Goal: Information Seeking & Learning: Find specific fact

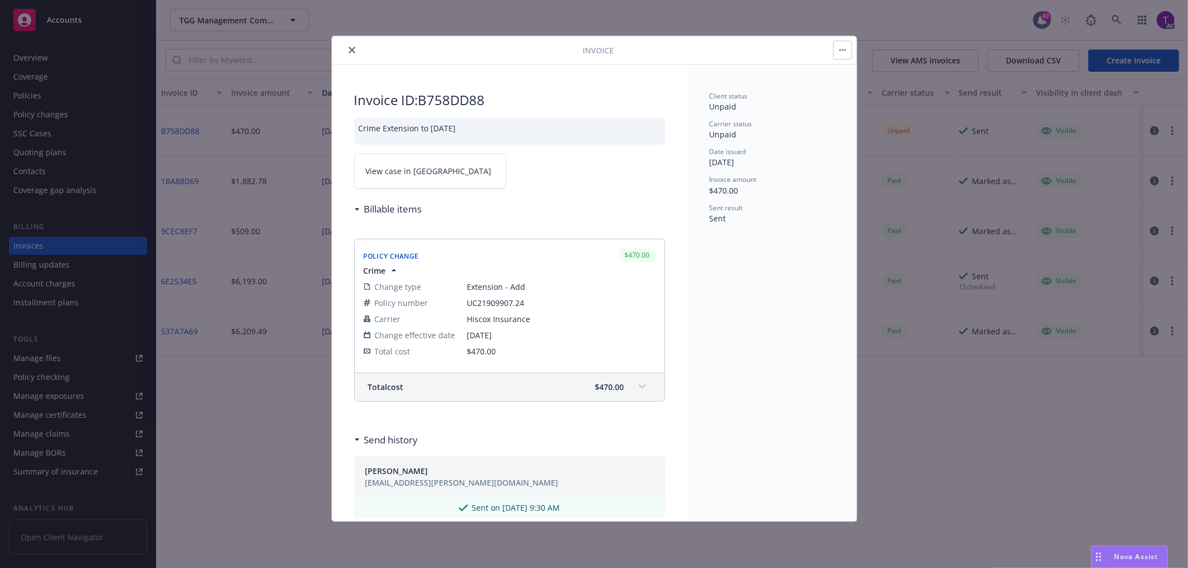
click at [349, 48] on icon "close" at bounding box center [352, 50] width 7 height 7
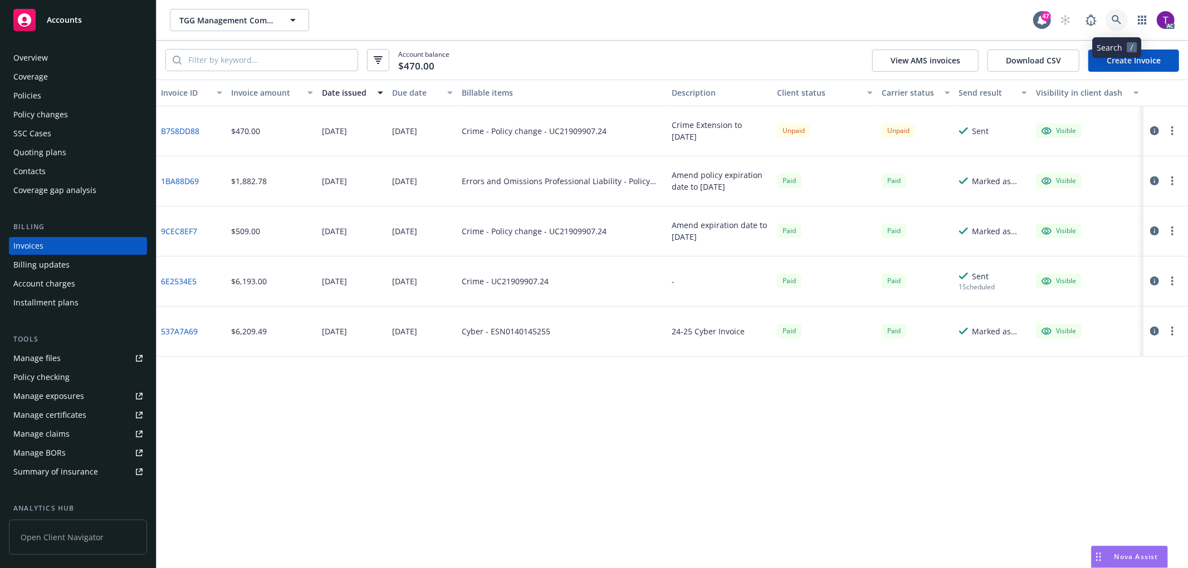
click at [1111, 22] on icon at bounding box center [1116, 20] width 10 height 10
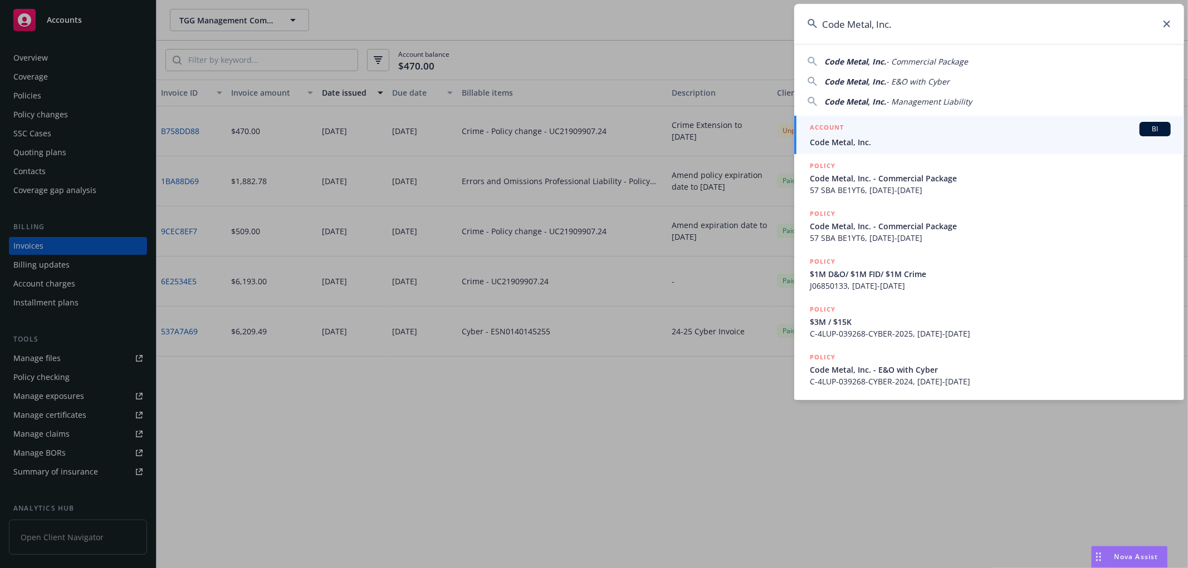
type input "Code Metal, Inc."
click at [910, 130] on div "ACCOUNT BI" at bounding box center [990, 129] width 361 height 14
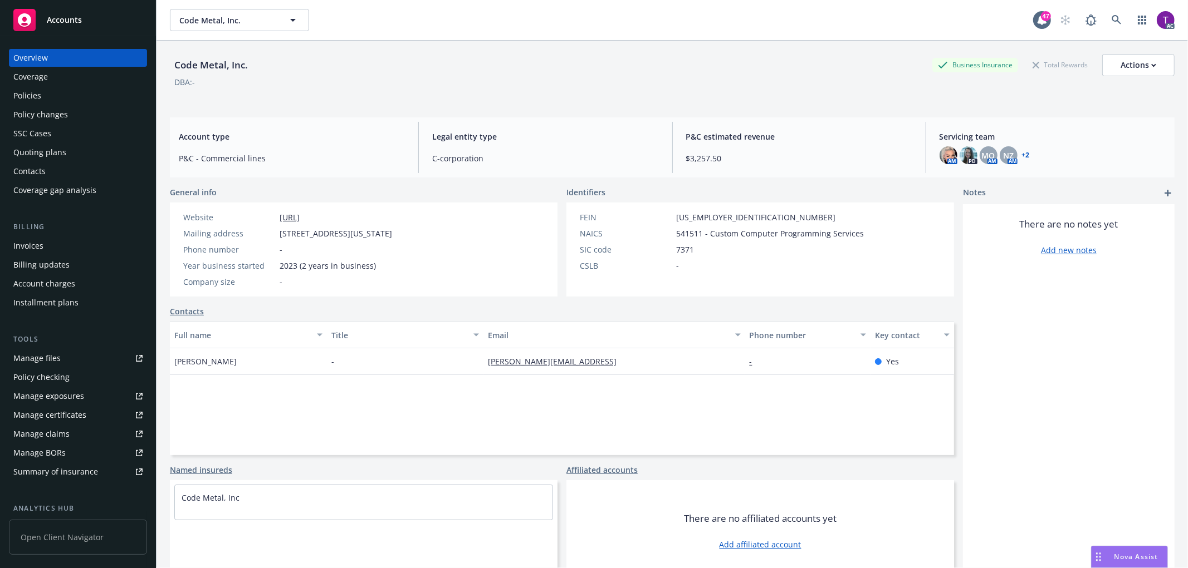
click at [33, 236] on div "Billing Invoices Billing updates Account charges Installment plans" at bounding box center [78, 267] width 138 height 90
click at [33, 243] on div "Invoices" at bounding box center [28, 246] width 30 height 18
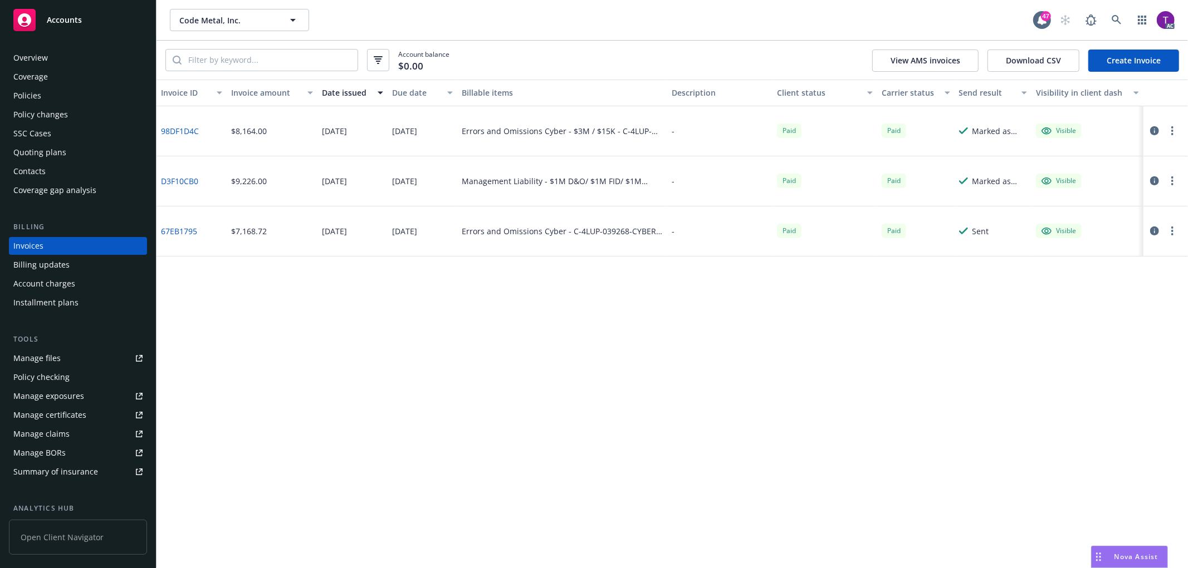
click at [1153, 129] on icon "button" at bounding box center [1154, 130] width 9 height 9
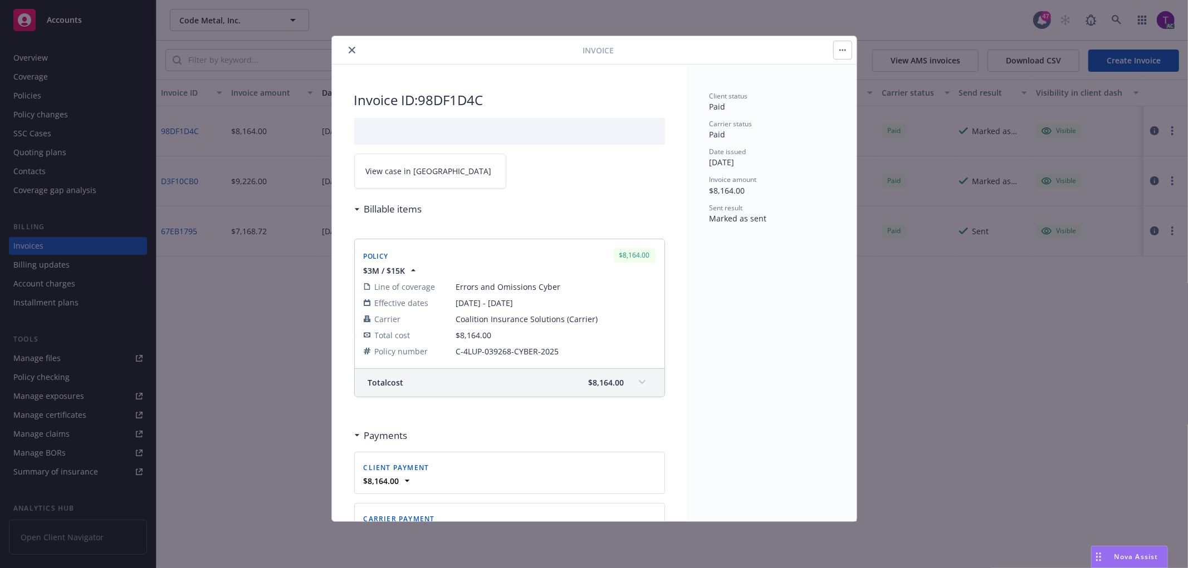
click at [399, 181] on link "View case in SSC" at bounding box center [430, 171] width 152 height 35
click at [349, 47] on icon "close" at bounding box center [352, 50] width 7 height 7
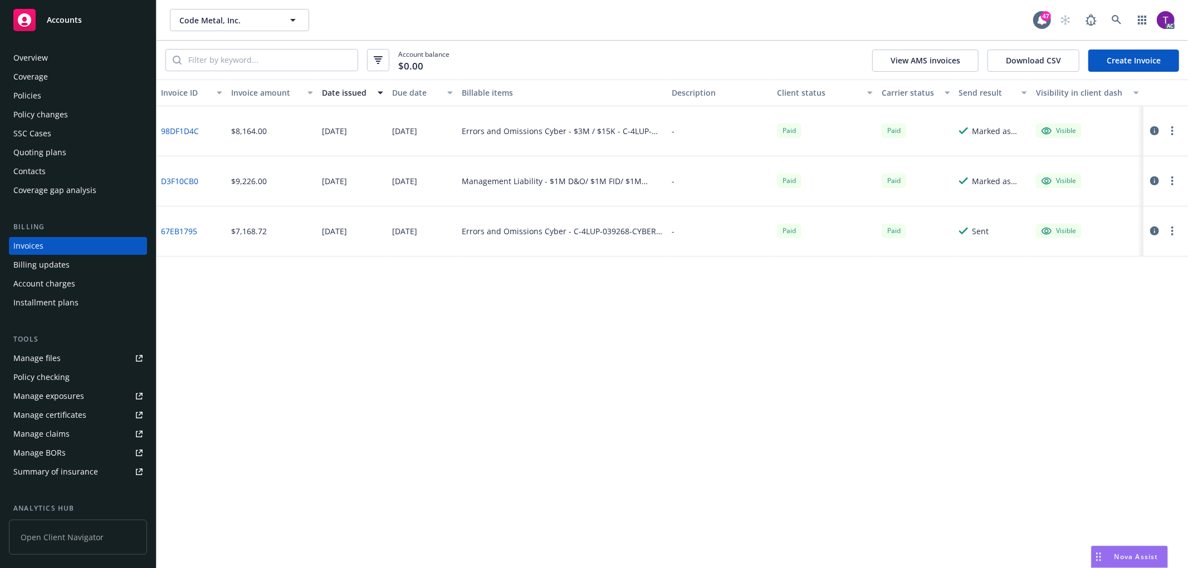
click at [19, 56] on div "Overview" at bounding box center [30, 58] width 35 height 18
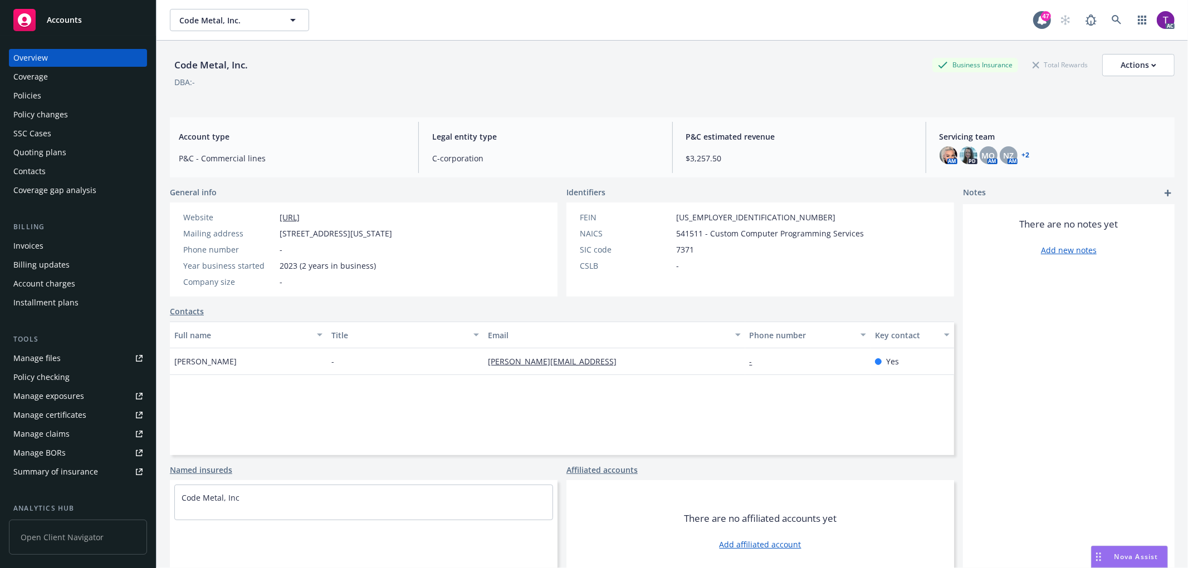
drag, startPoint x: 431, startPoint y: 234, endPoint x: 281, endPoint y: 231, distance: 150.4
click at [281, 231] on div "Website https://www.codemetal.ai/ Mailing address 201 Washington St, Boston, MA…" at bounding box center [288, 250] width 236 height 94
copy span "201 Washington St, Boston, MA, 02108"
drag, startPoint x: 256, startPoint y: 68, endPoint x: 176, endPoint y: 70, distance: 80.2
click at [176, 70] on div "Code Metal, Inc. Business Insurance Total Rewards Actions" at bounding box center [672, 65] width 1004 height 22
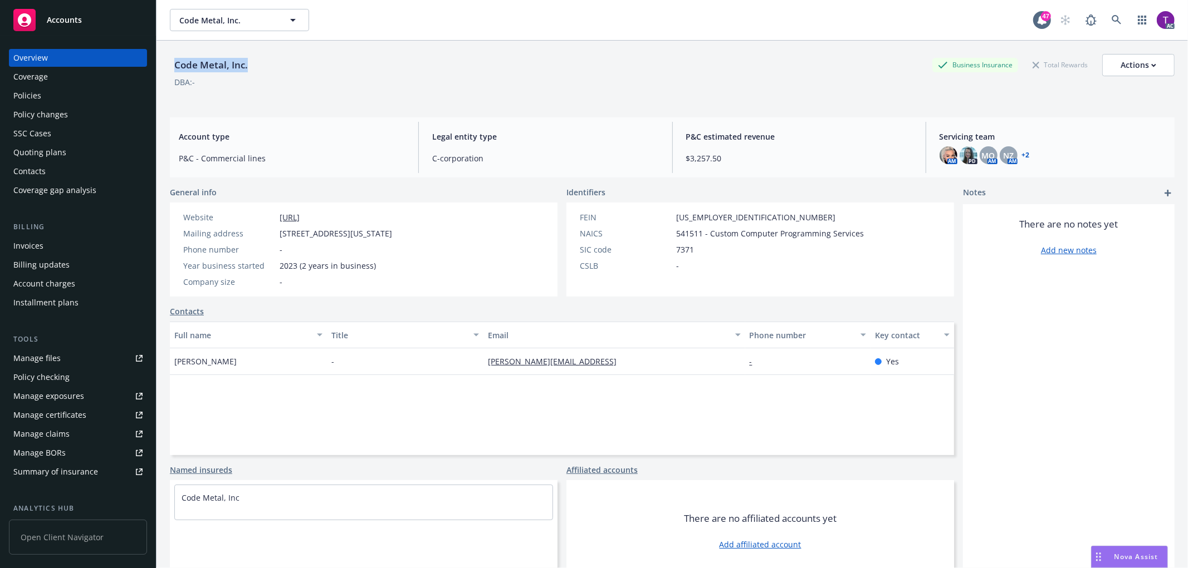
copy div "Code Metal, Inc."
click at [1111, 17] on icon at bounding box center [1116, 20] width 10 height 10
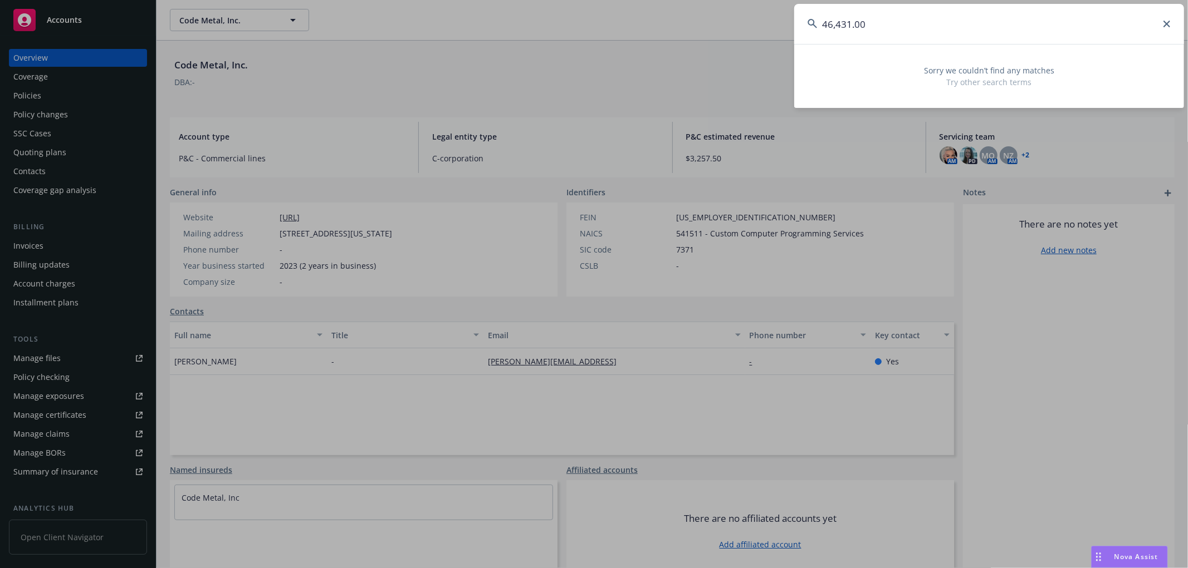
click at [892, 18] on input "46,431.00" at bounding box center [989, 24] width 390 height 40
drag, startPoint x: 815, startPoint y: 23, endPoint x: 799, endPoint y: 23, distance: 16.1
click at [799, 23] on input "46,431.00" at bounding box center [989, 24] width 390 height 40
paste input "0314-7528"
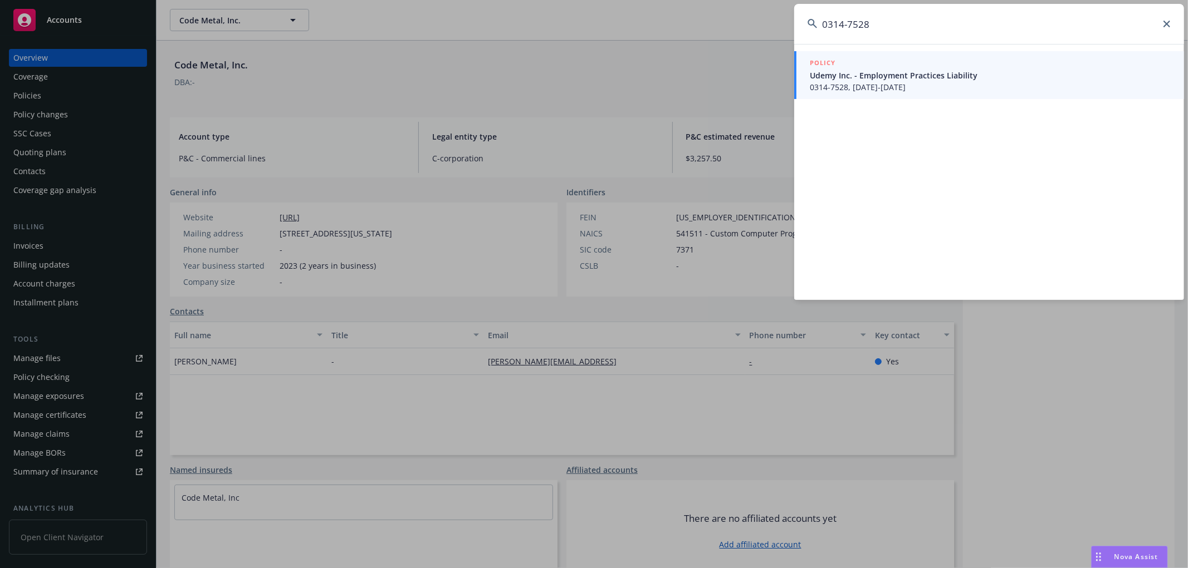
type input "0314-7528"
click at [871, 73] on span "Udemy Inc. - Employment Practices Liability" at bounding box center [990, 76] width 361 height 12
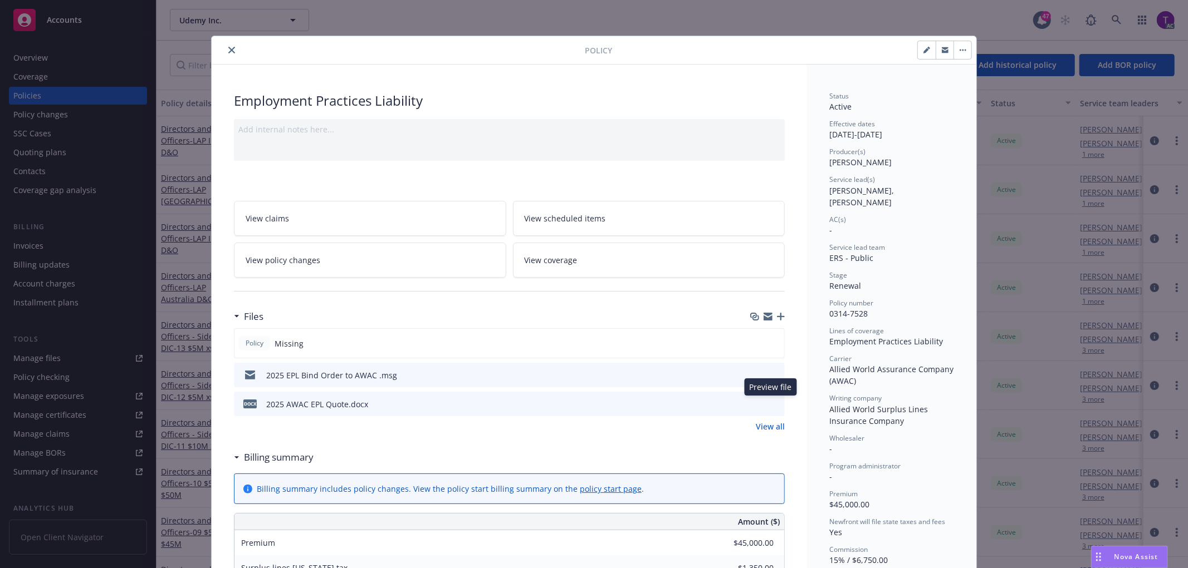
click at [769, 401] on icon "preview file" at bounding box center [774, 404] width 10 height 8
click at [771, 427] on link "View all" at bounding box center [770, 427] width 29 height 12
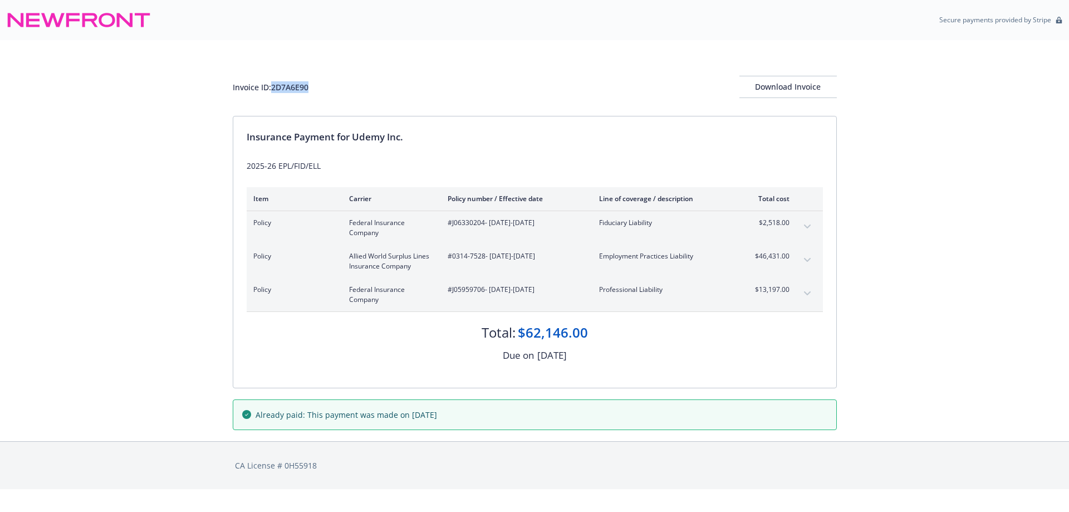
drag, startPoint x: 303, startPoint y: 89, endPoint x: 272, endPoint y: 91, distance: 30.7
click at [272, 91] on div "Invoice ID: 2D7A6E90 Download Invoice" at bounding box center [535, 87] width 604 height 22
copy div "2D7A6E90"
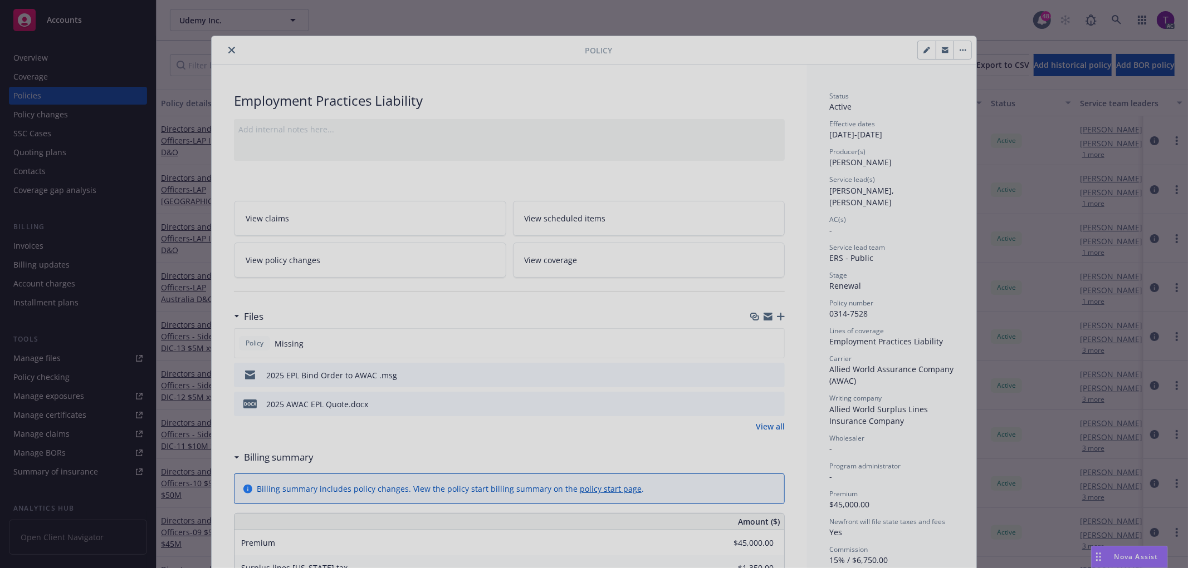
click at [227, 48] on div at bounding box center [594, 284] width 1188 height 568
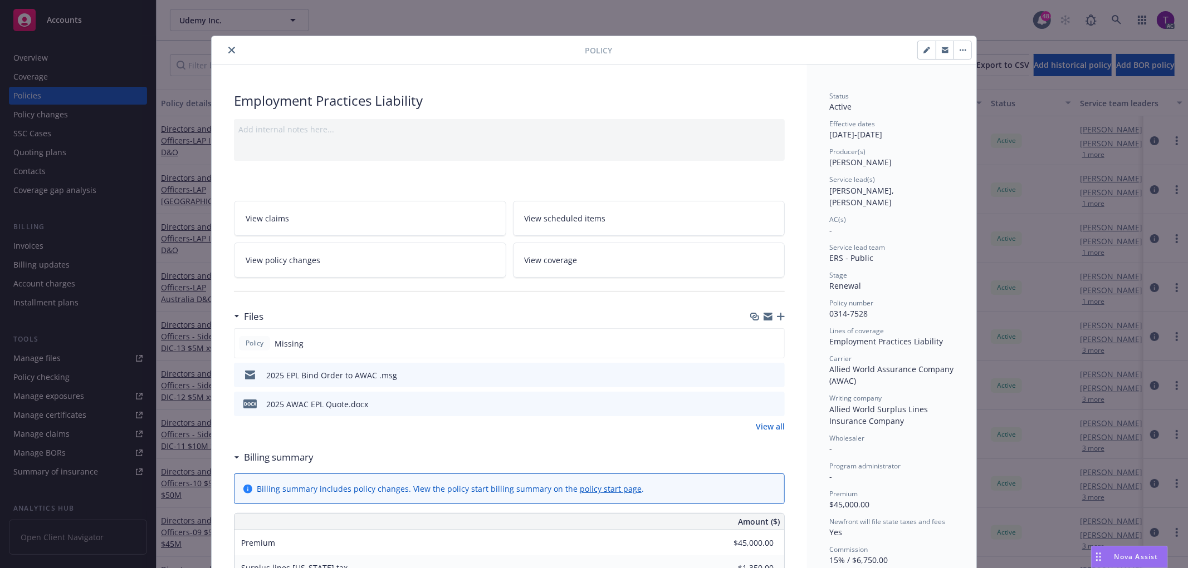
click at [232, 52] on button "close" at bounding box center [231, 49] width 13 height 13
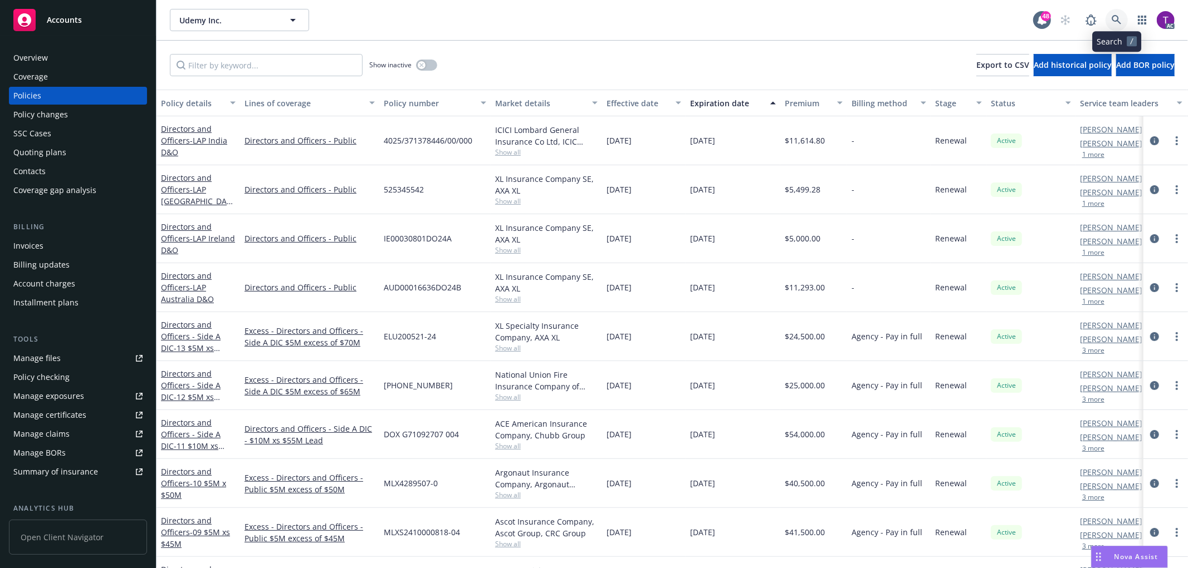
click at [1116, 15] on icon at bounding box center [1116, 20] width 10 height 10
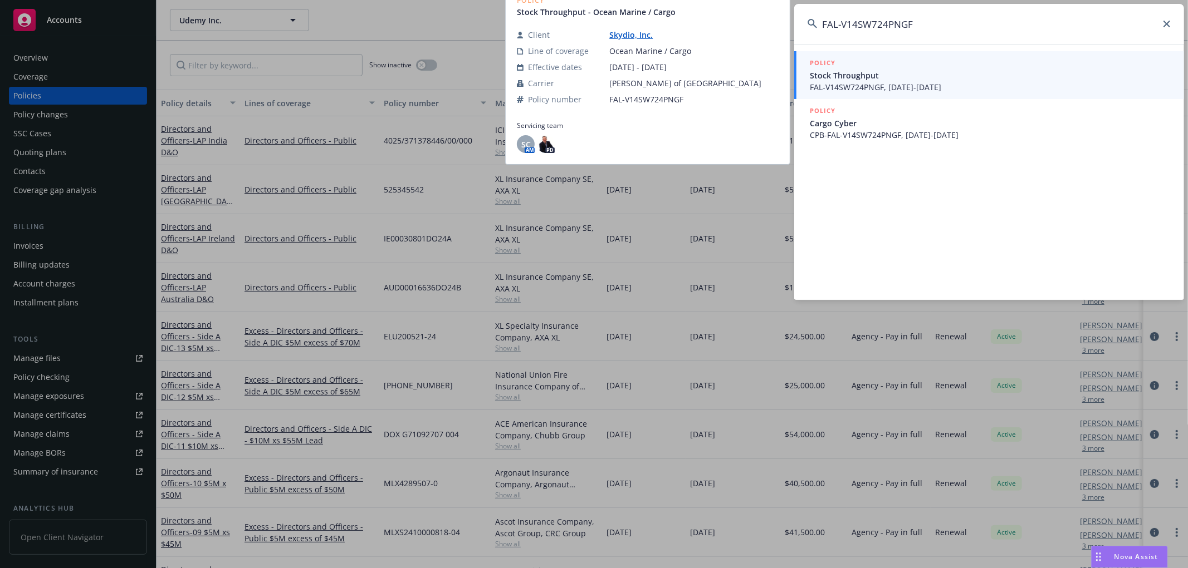
type input "FAL-V14SW724PNGF"
click at [860, 78] on span "Stock Throughput" at bounding box center [990, 76] width 361 height 12
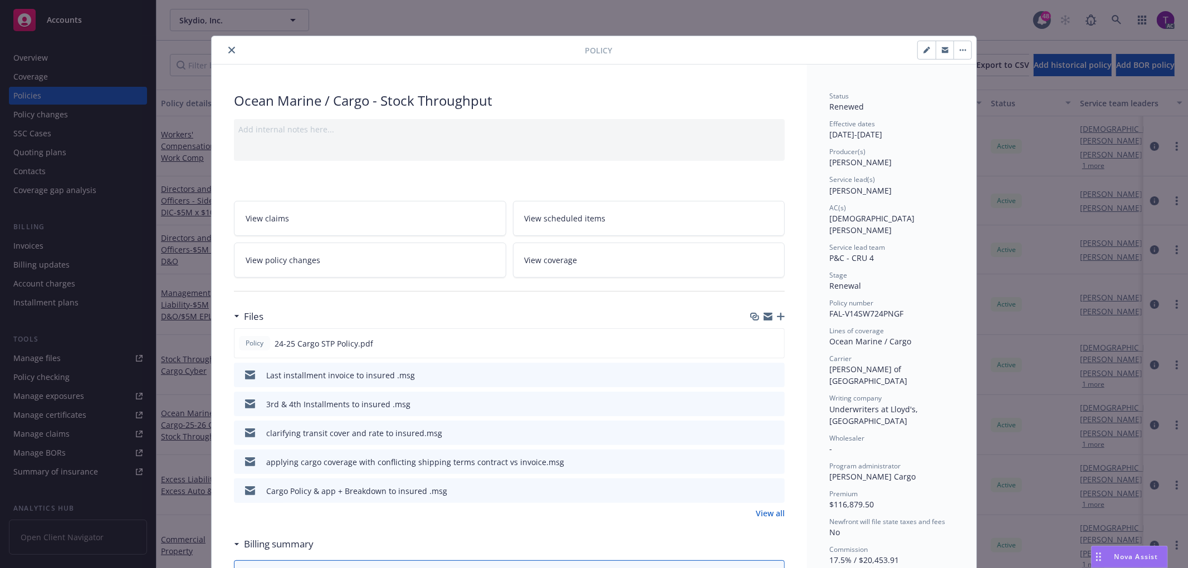
click at [23, 244] on div "Policy Ocean Marine / Cargo - Stock Throughput Add internal notes here... View …" at bounding box center [594, 284] width 1188 height 568
click at [228, 51] on icon "close" at bounding box center [231, 50] width 7 height 7
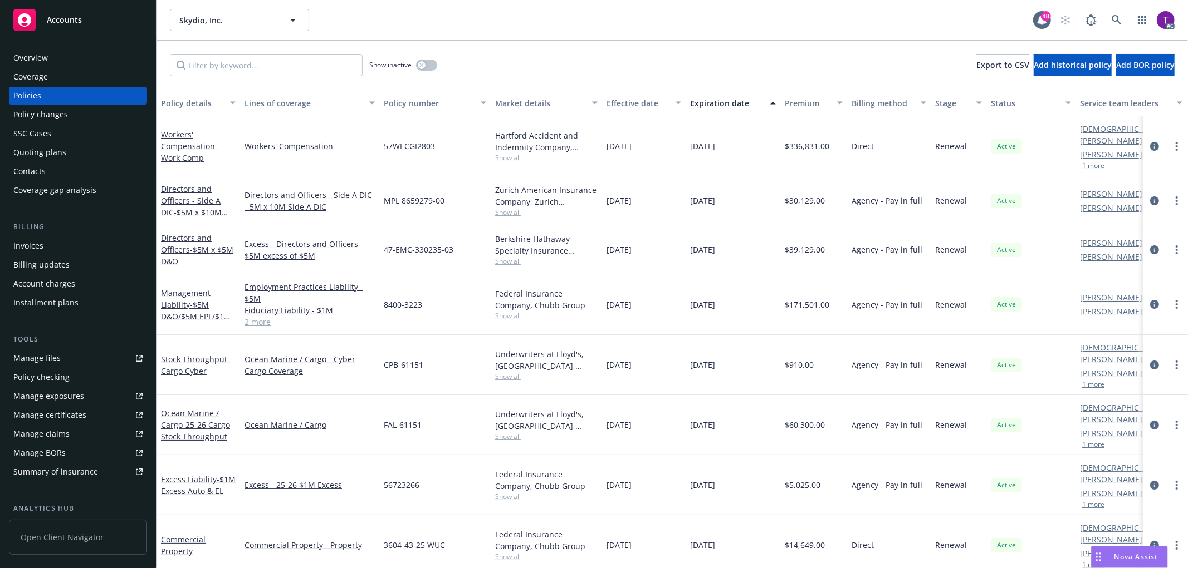
click at [45, 245] on div "Invoices" at bounding box center [77, 246] width 129 height 18
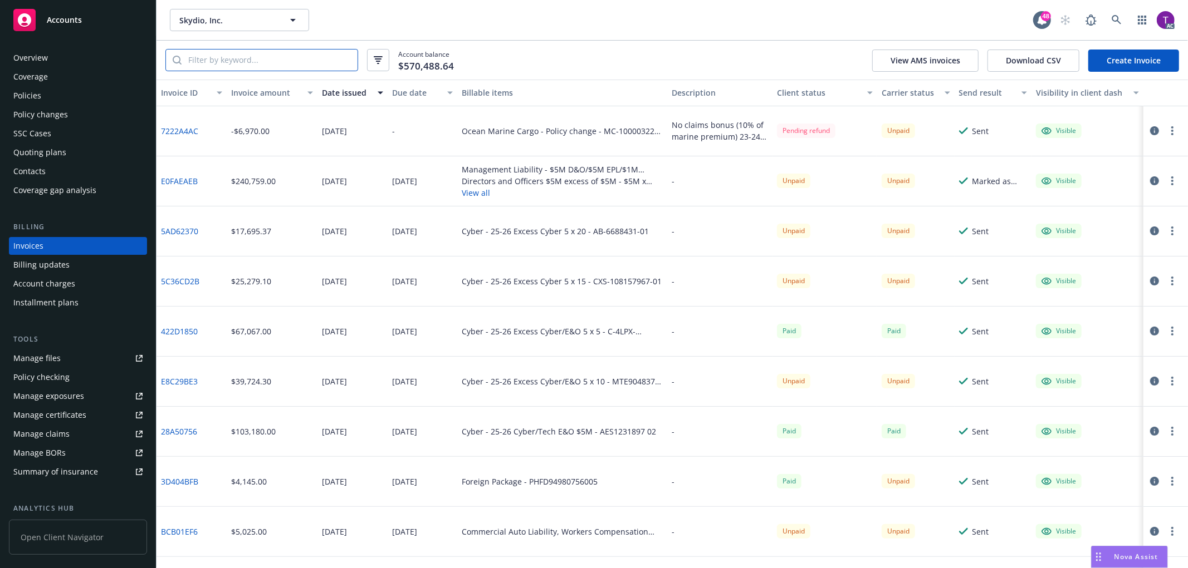
click at [224, 57] on input "search" at bounding box center [270, 60] width 176 height 21
paste input "FAL-V14SW724PNGF"
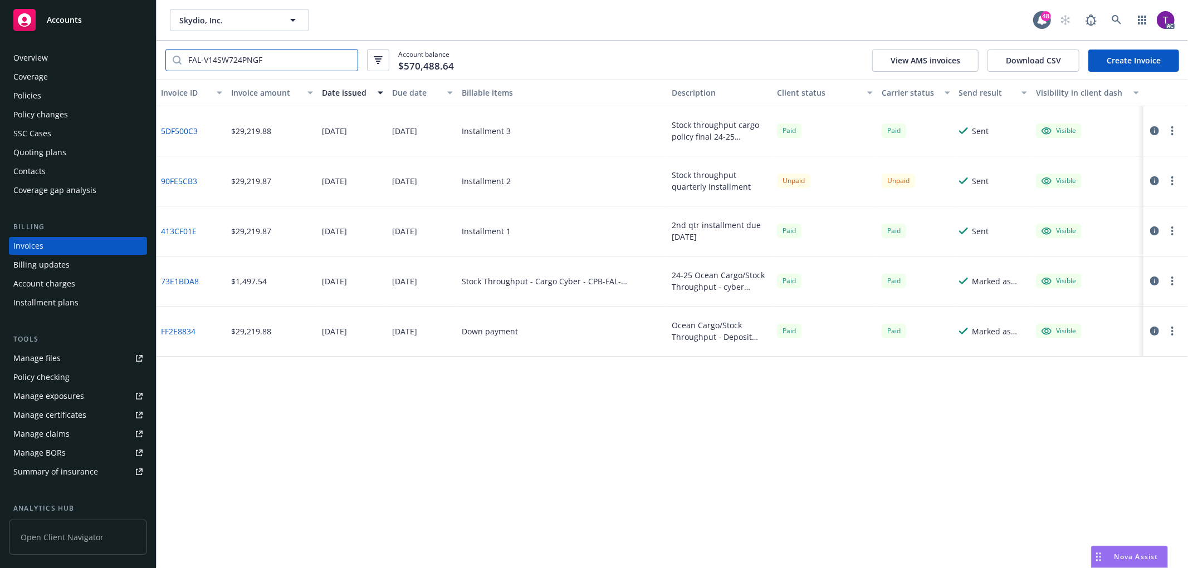
type input "FAL-V14SW724PNGF"
click at [1119, 22] on icon at bounding box center [1115, 19] width 9 height 9
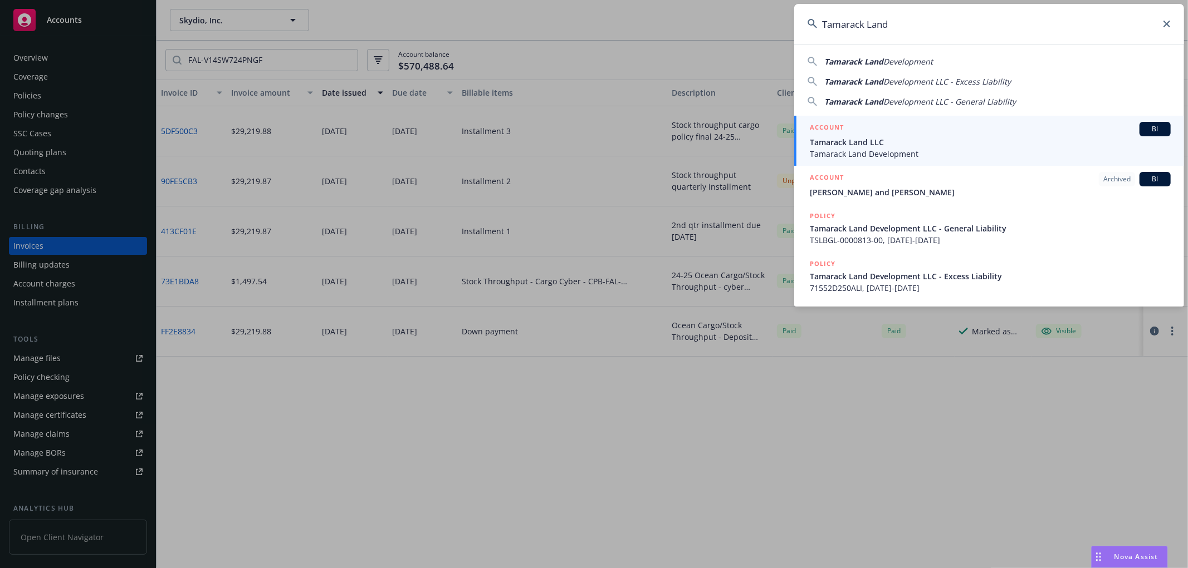
type input "Tamarack Land"
click at [845, 151] on span "Tamarack Land Development" at bounding box center [990, 154] width 361 height 12
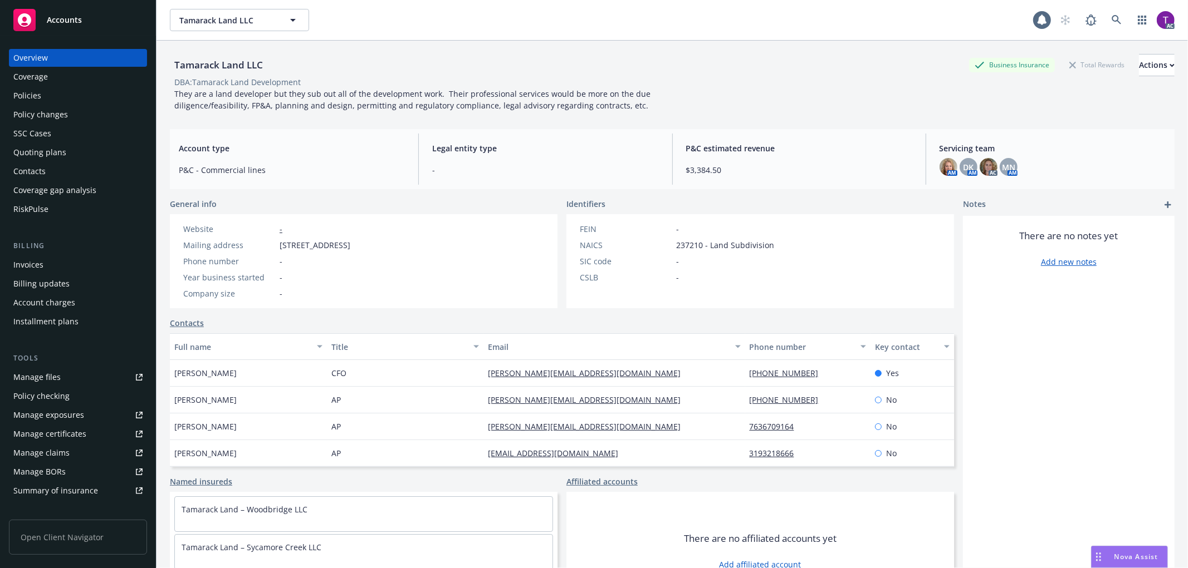
click at [47, 264] on div "Invoices" at bounding box center [77, 265] width 129 height 18
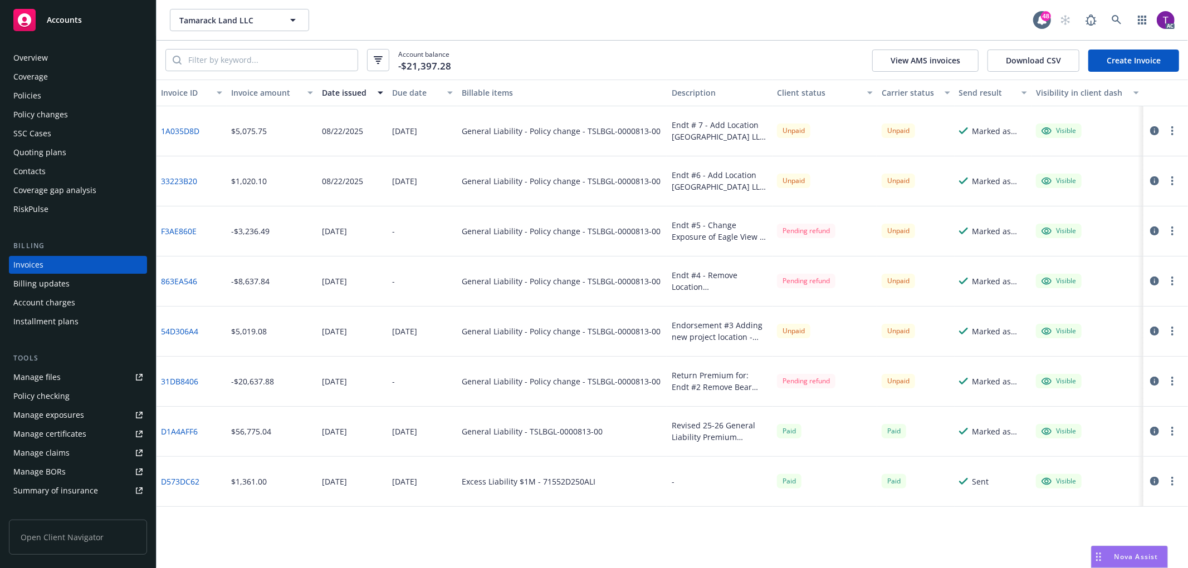
click at [237, 98] on div "Invoice amount" at bounding box center [266, 93] width 70 height 12
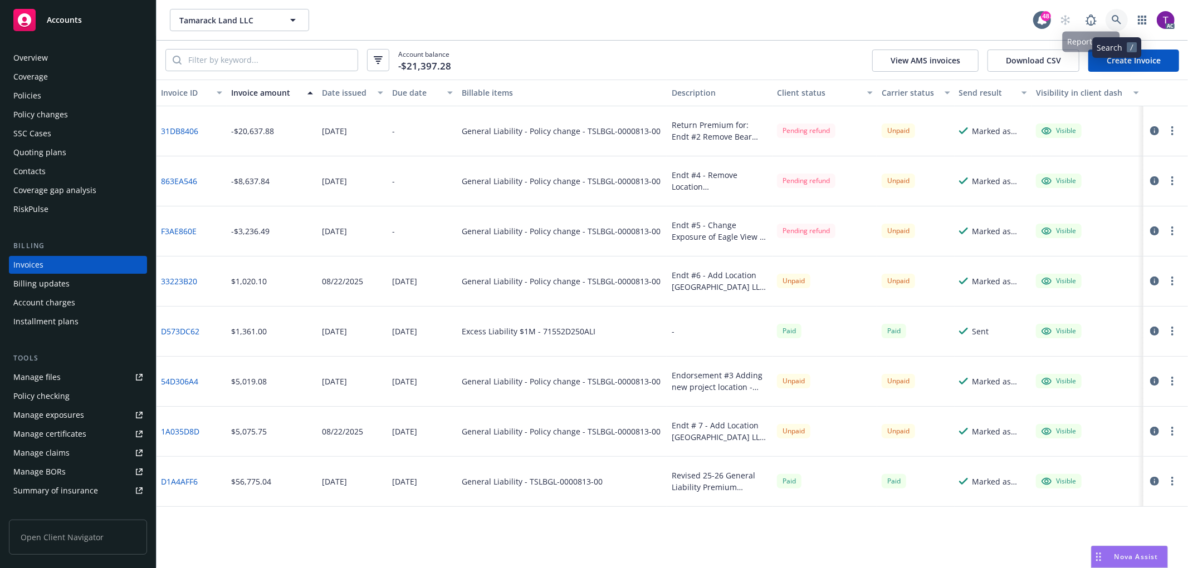
click at [1115, 20] on icon at bounding box center [1116, 20] width 10 height 10
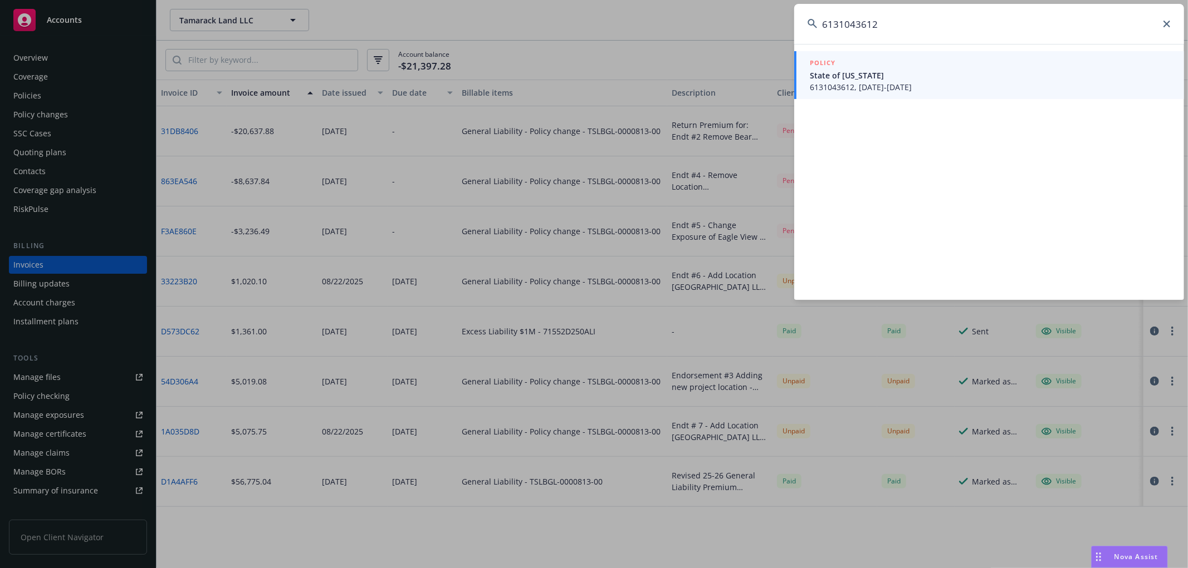
type input "6131043612"
click at [880, 75] on span "State of [US_STATE]" at bounding box center [990, 76] width 361 height 12
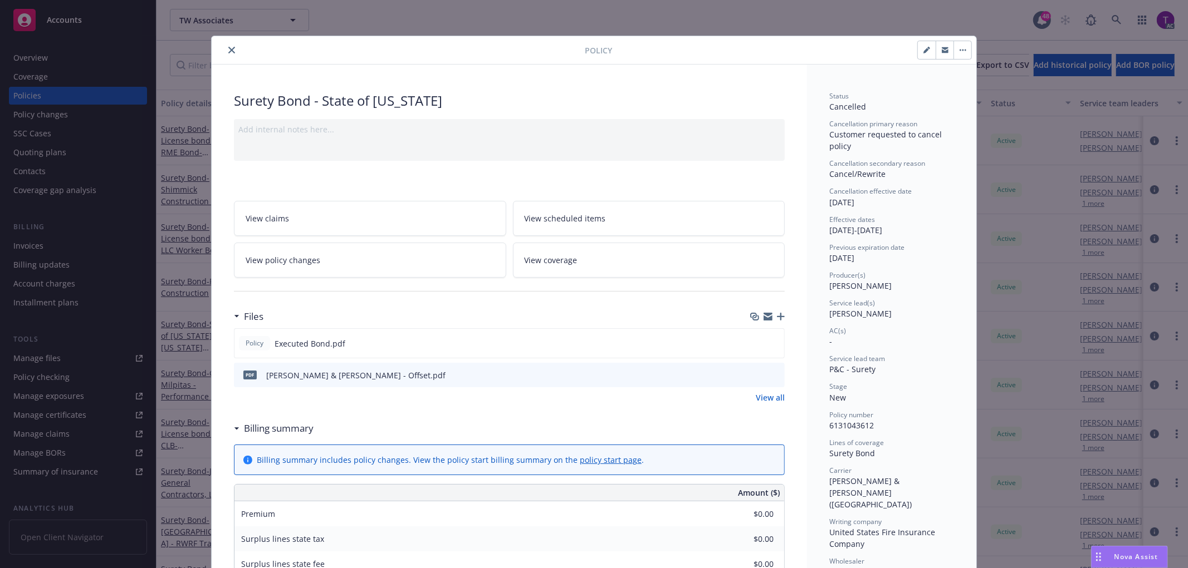
click at [228, 48] on icon "close" at bounding box center [231, 50] width 7 height 7
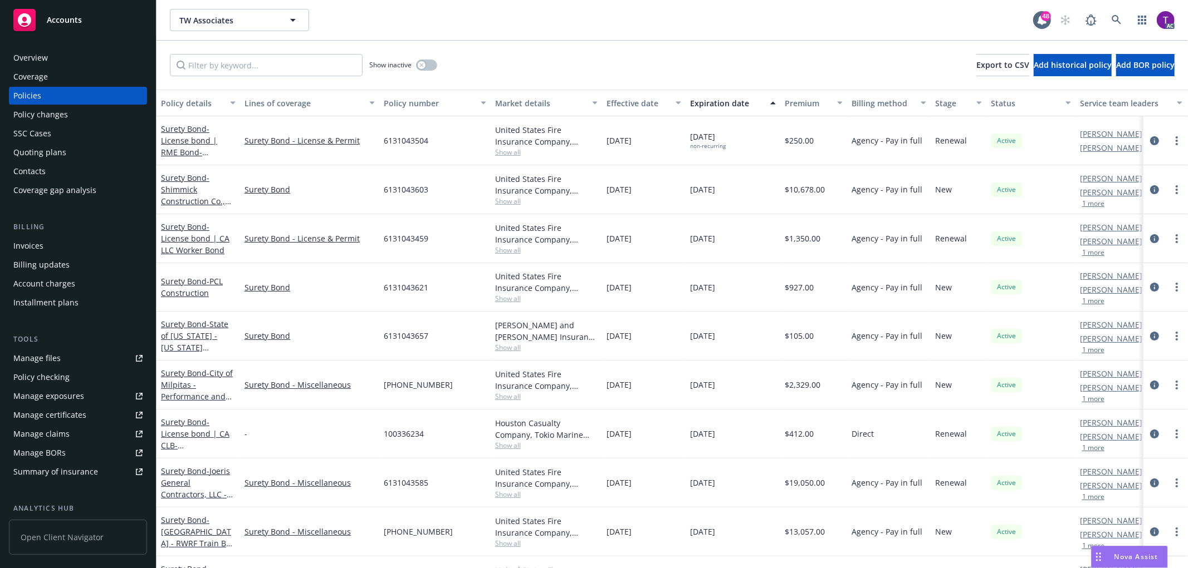
click at [25, 238] on div "Invoices" at bounding box center [28, 246] width 30 height 18
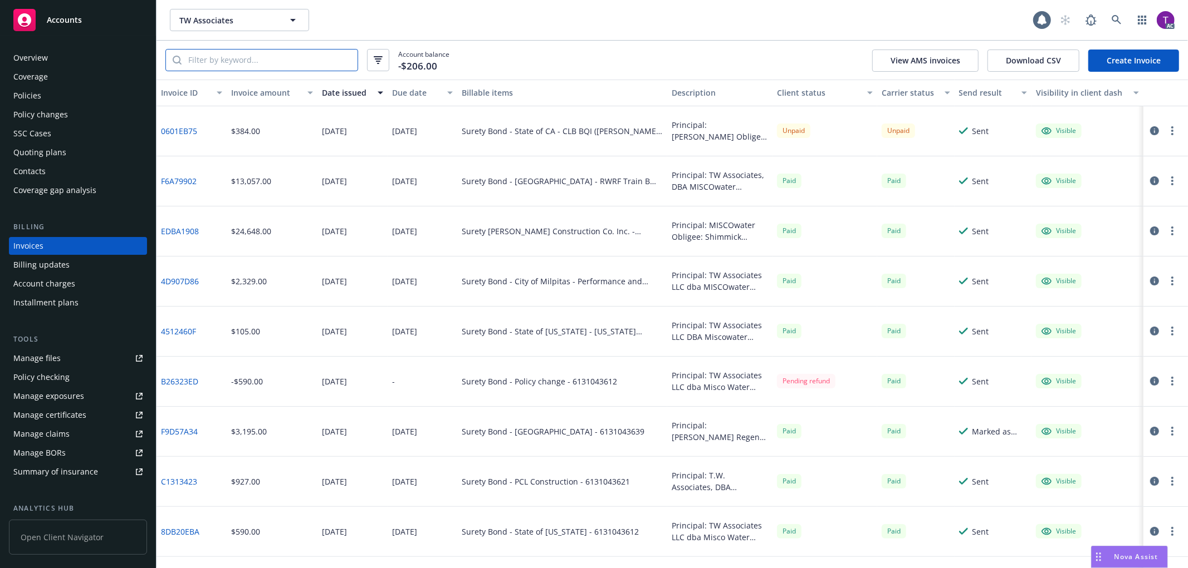
click at [263, 61] on input "search" at bounding box center [270, 60] width 176 height 21
paste input "6131043612"
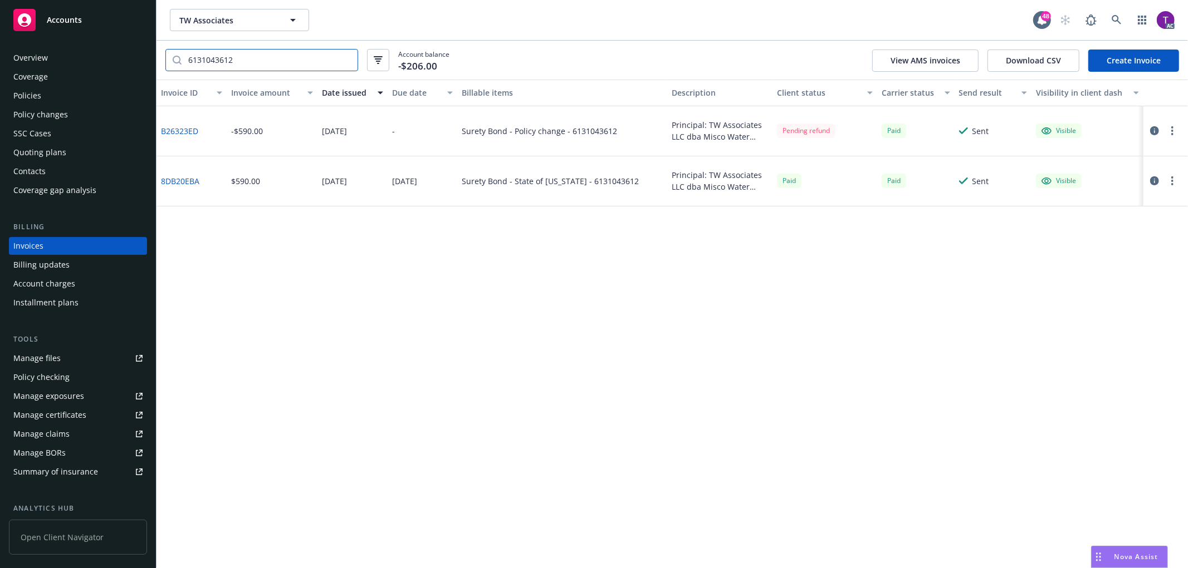
type input "6131043612"
drag, startPoint x: 610, startPoint y: 130, endPoint x: 571, endPoint y: 132, distance: 39.6
click at [571, 132] on div "Surety Bond - Policy change - 6131043612" at bounding box center [539, 131] width 155 height 12
drag, startPoint x: 618, startPoint y: 130, endPoint x: 569, endPoint y: 135, distance: 49.3
click at [569, 135] on div "Surety Bond - Policy change - 6131043612" at bounding box center [562, 131] width 210 height 50
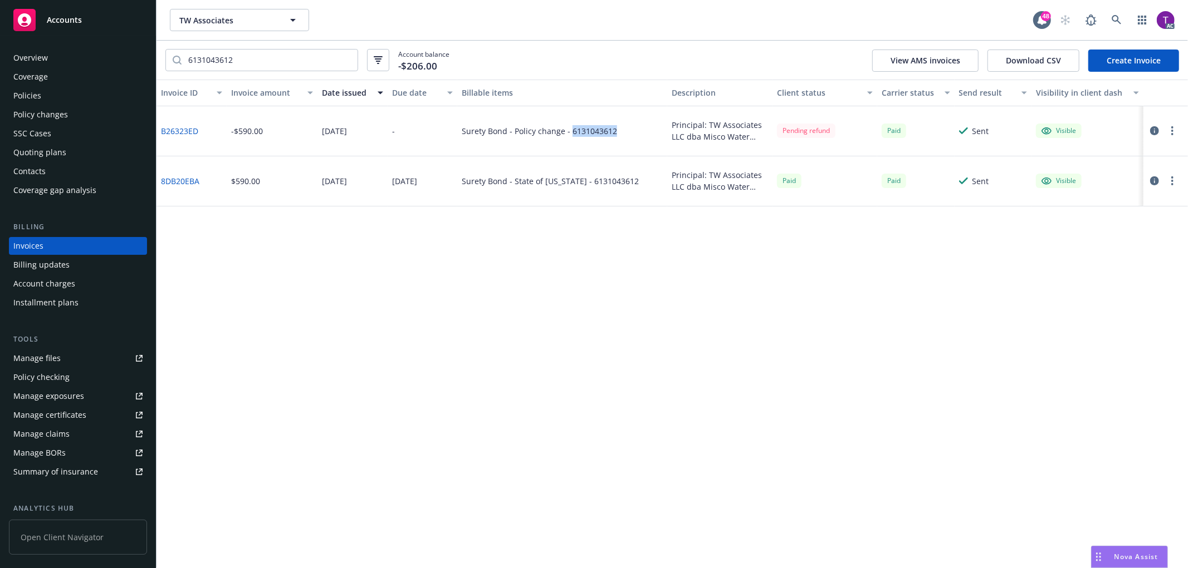
copy div "6131043612"
click at [467, 441] on div "Invoice ID Invoice amount Date issued Due date Billable items Description Clien…" at bounding box center [671, 324] width 1031 height 489
click at [1179, 419] on div "Invoice ID Invoice amount Date issued Due date Billable items Description Clien…" at bounding box center [671, 324] width 1031 height 489
click at [1116, 17] on icon at bounding box center [1116, 20] width 10 height 10
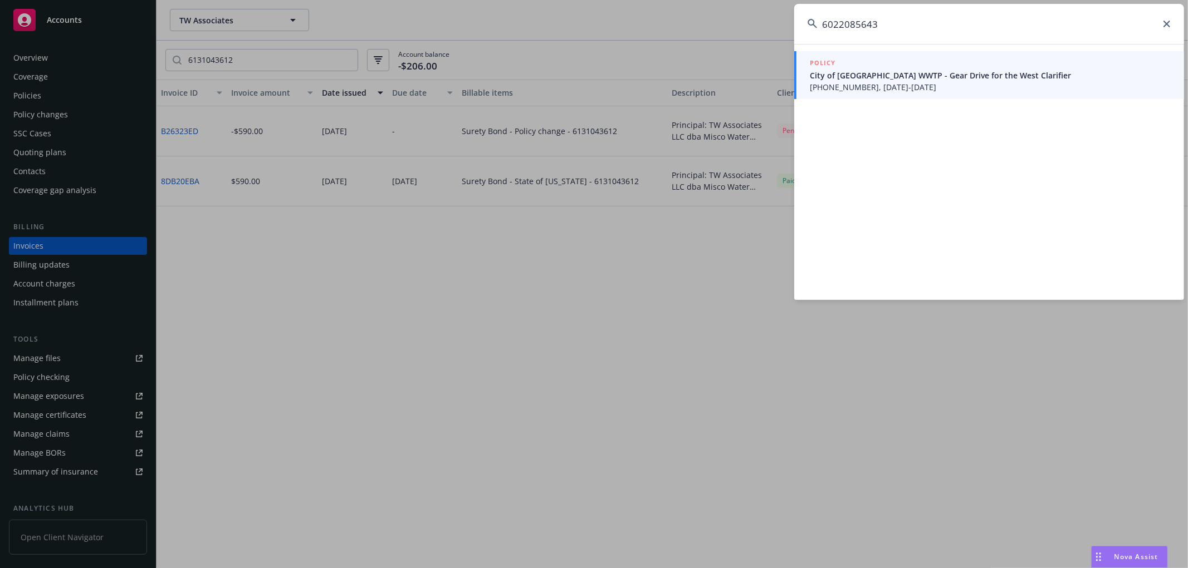
type input "6022085643"
click at [881, 73] on span "City of [GEOGRAPHIC_DATA] WWTP - Gear Drive for the West Clarifier" at bounding box center [990, 76] width 361 height 12
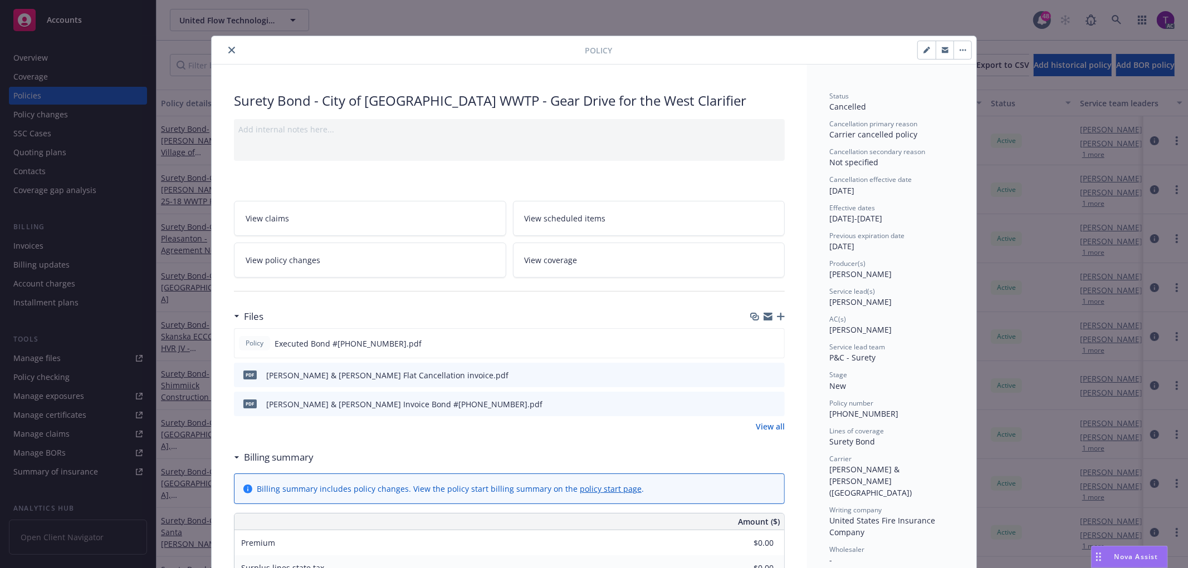
click at [47, 243] on div "Policy Surety Bond - City of [GEOGRAPHIC_DATA] WWTP - Gear Drive for the West C…" at bounding box center [594, 284] width 1188 height 568
click at [228, 49] on icon "close" at bounding box center [231, 50] width 7 height 7
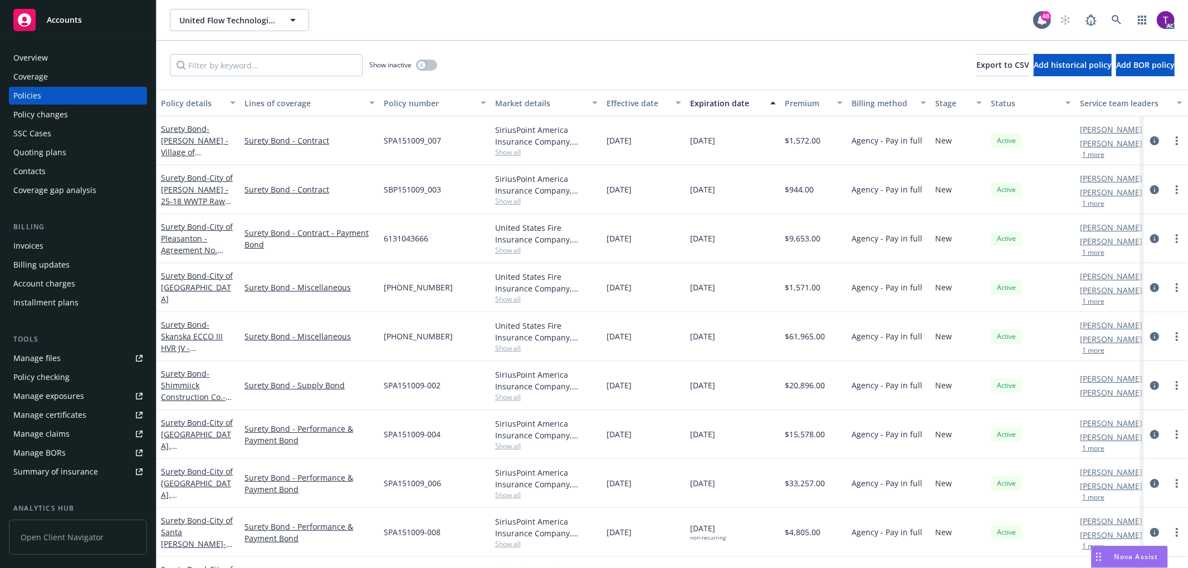
click at [36, 244] on div "Invoices" at bounding box center [28, 246] width 30 height 18
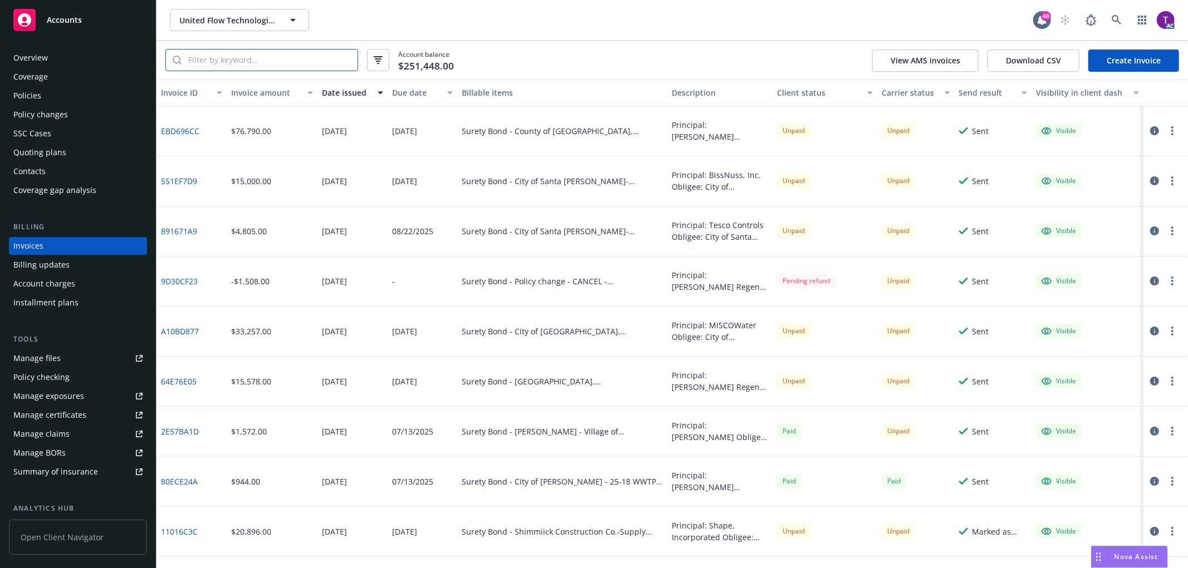
click at [232, 56] on input "search" at bounding box center [270, 60] width 176 height 21
paste input "6022085643"
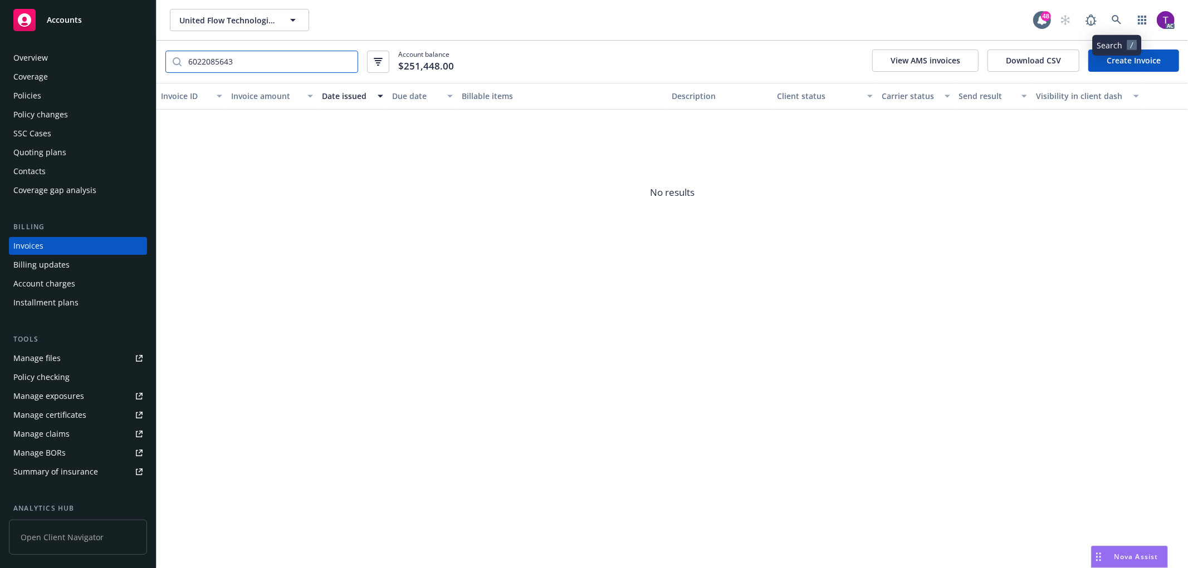
type input "6022085643"
click at [1109, 25] on link at bounding box center [1116, 20] width 22 height 22
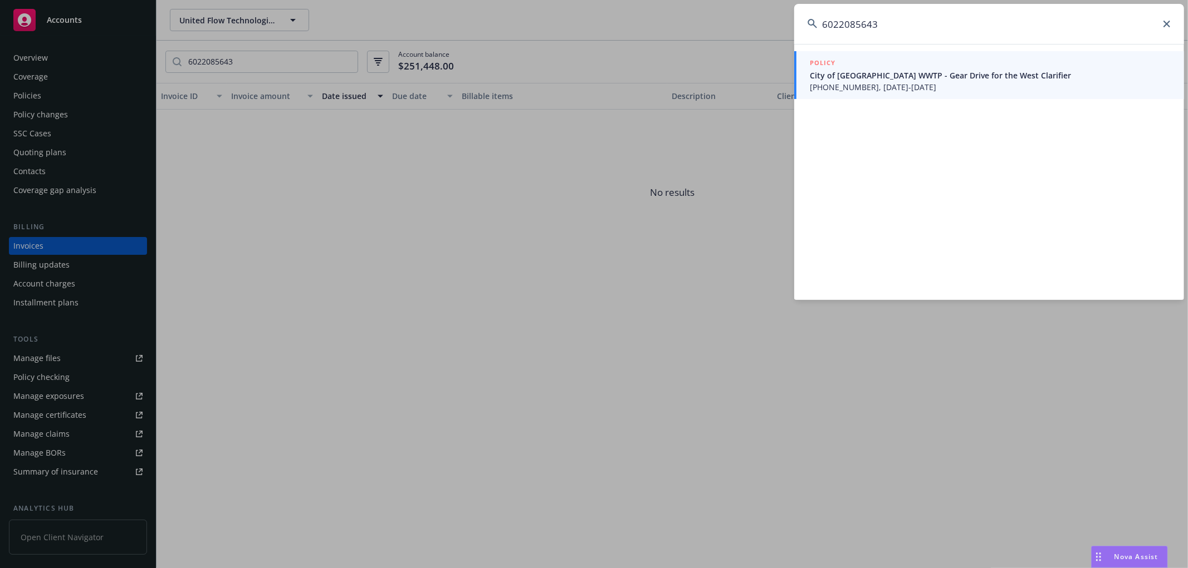
type input "6022085643"
click at [888, 80] on span "City of [GEOGRAPHIC_DATA] WWTP - Gear Drive for the West Clarifier" at bounding box center [990, 76] width 361 height 12
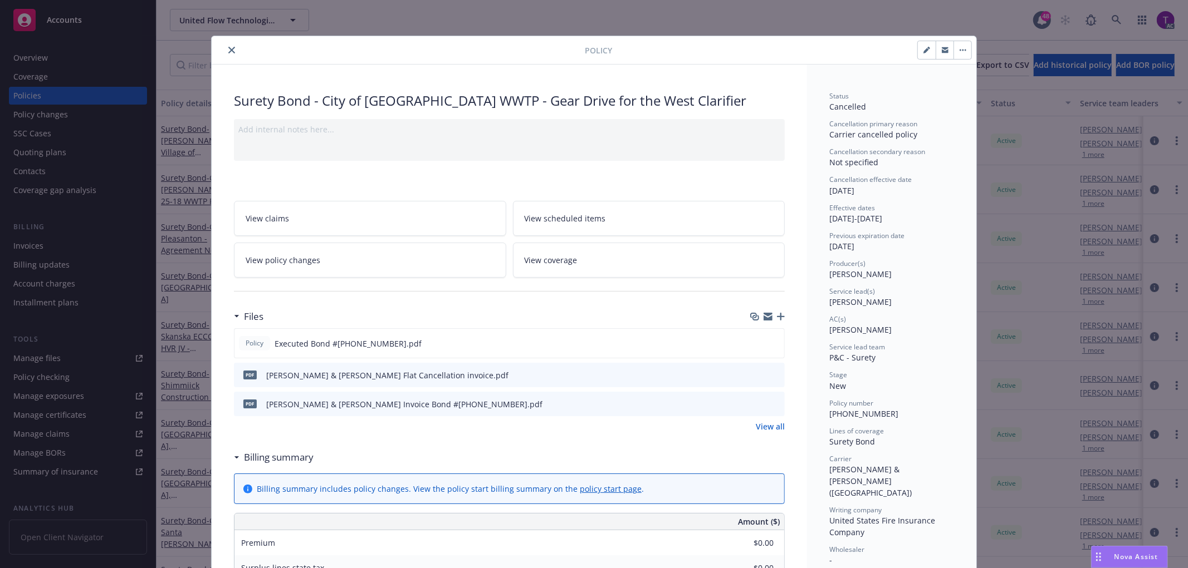
scroll to position [33, 0]
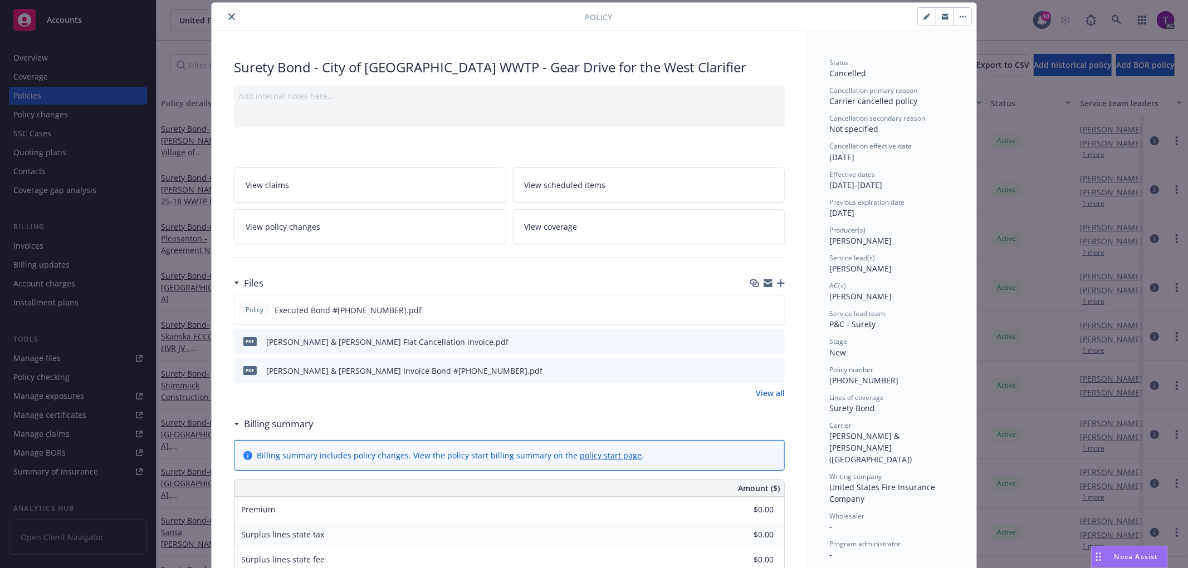
click at [771, 342] on icon "preview file" at bounding box center [774, 341] width 10 height 8
drag, startPoint x: 230, startPoint y: 17, endPoint x: 644, endPoint y: 39, distance: 414.8
click at [231, 17] on button "close" at bounding box center [231, 16] width 13 height 13
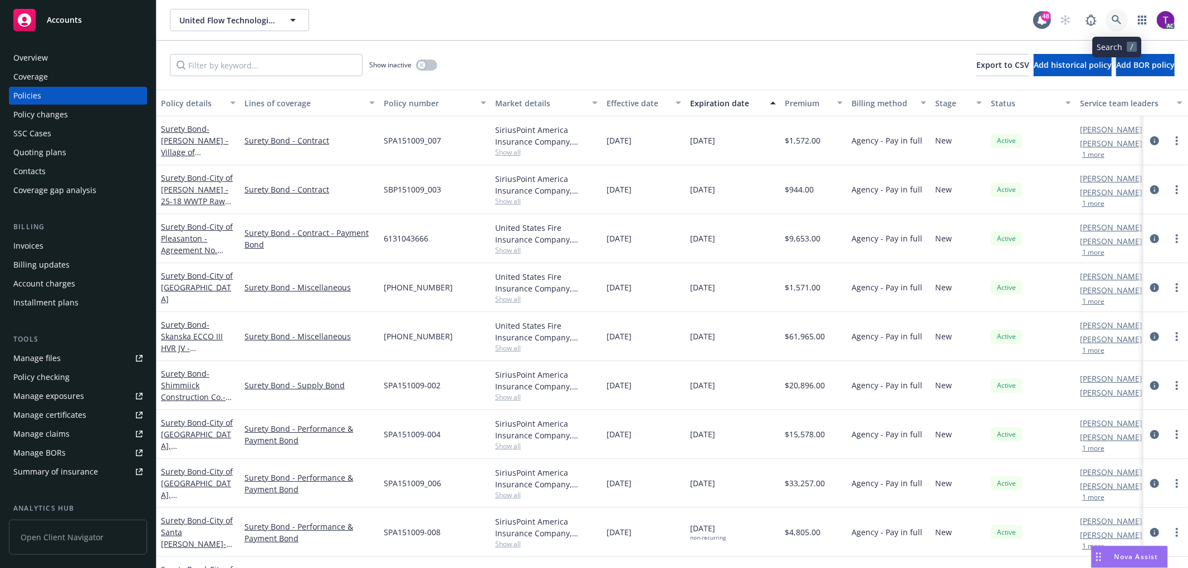
click at [1121, 18] on icon at bounding box center [1116, 20] width 10 height 10
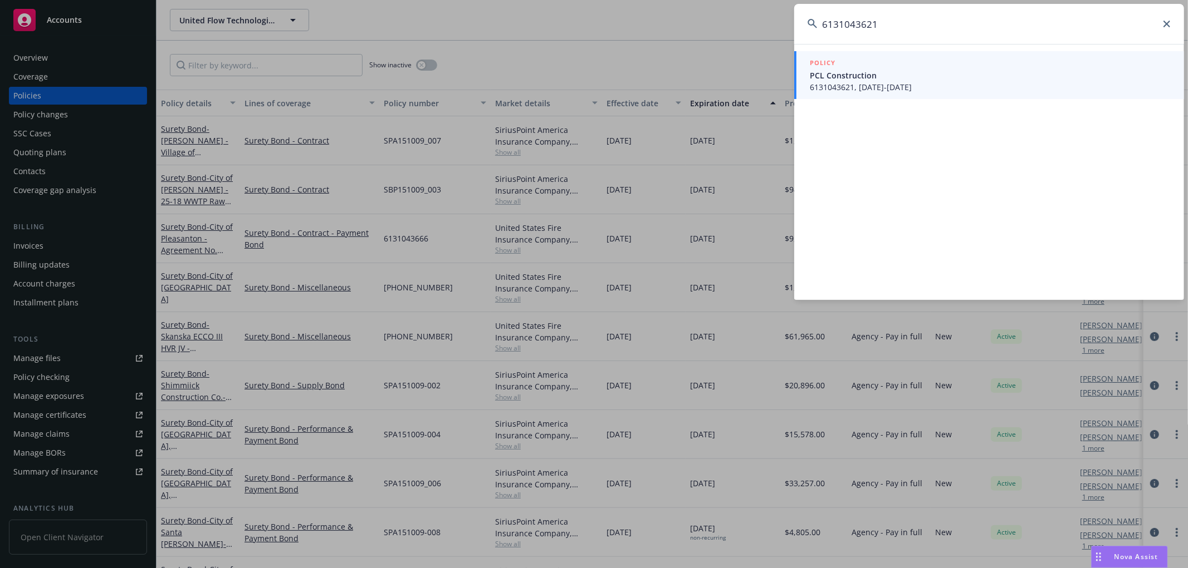
type input "6131043621"
click at [856, 81] on span "6131043621, [DATE]-[DATE]" at bounding box center [990, 87] width 361 height 12
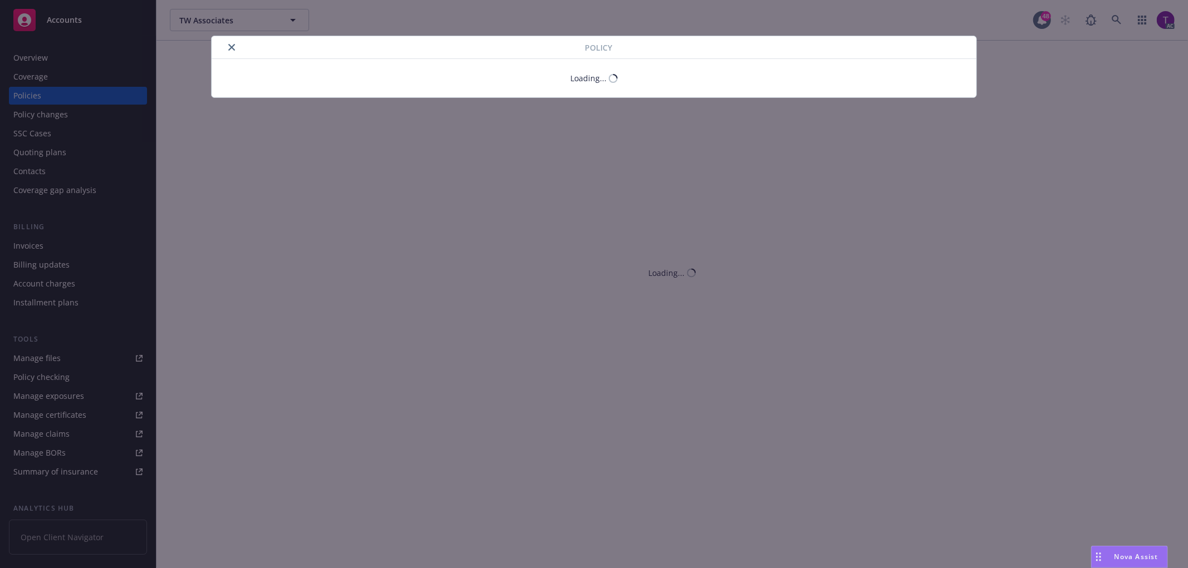
click at [42, 244] on div "Policy Loading..." at bounding box center [594, 284] width 1188 height 568
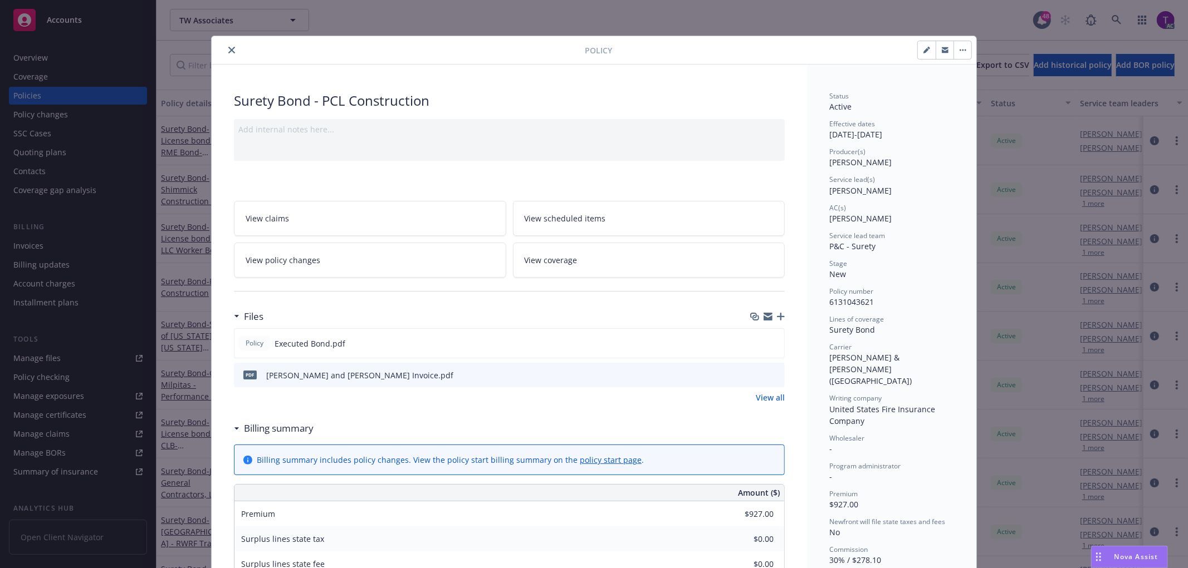
click at [228, 48] on icon "close" at bounding box center [231, 50] width 7 height 7
click at [46, 243] on div "Invoices" at bounding box center [77, 246] width 129 height 18
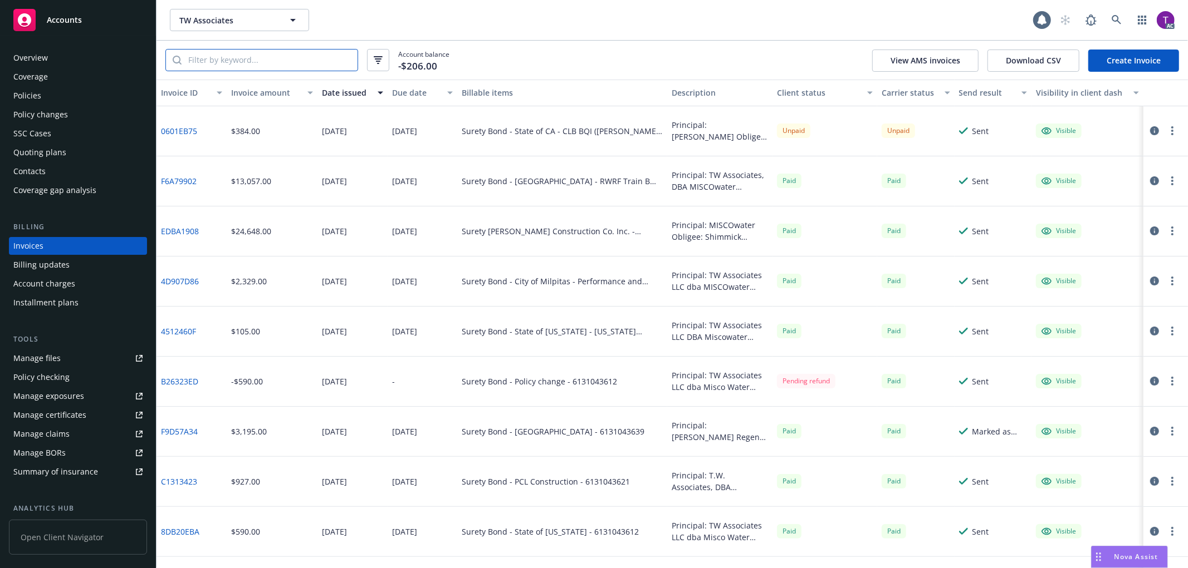
click at [243, 65] on input "search" at bounding box center [270, 60] width 176 height 21
paste input "6131043621"
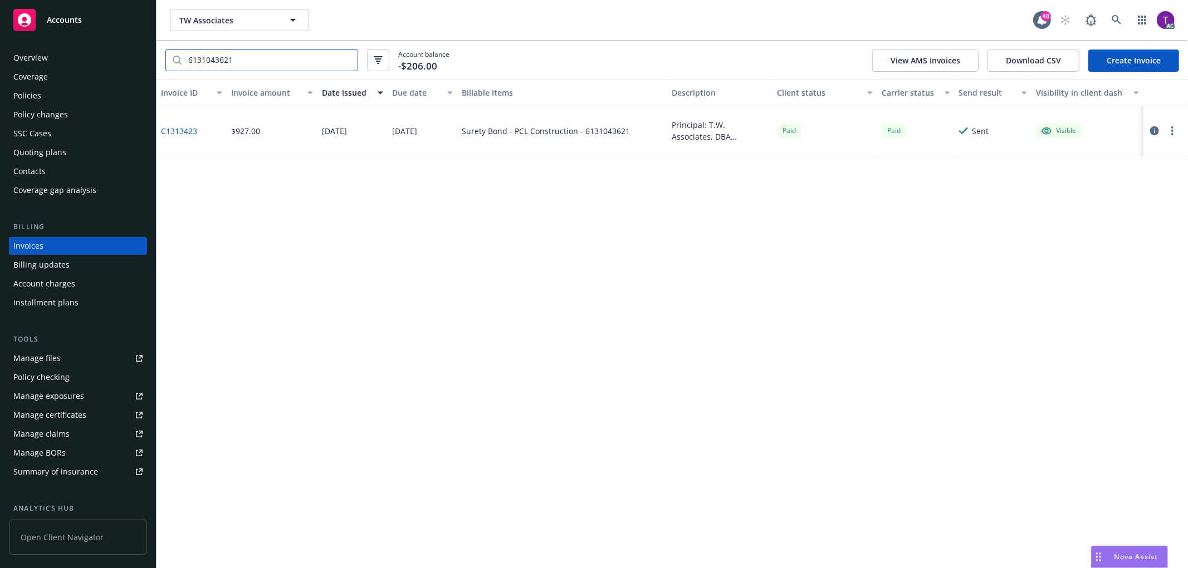
type input "6131043621"
click at [1115, 17] on icon at bounding box center [1116, 20] width 10 height 10
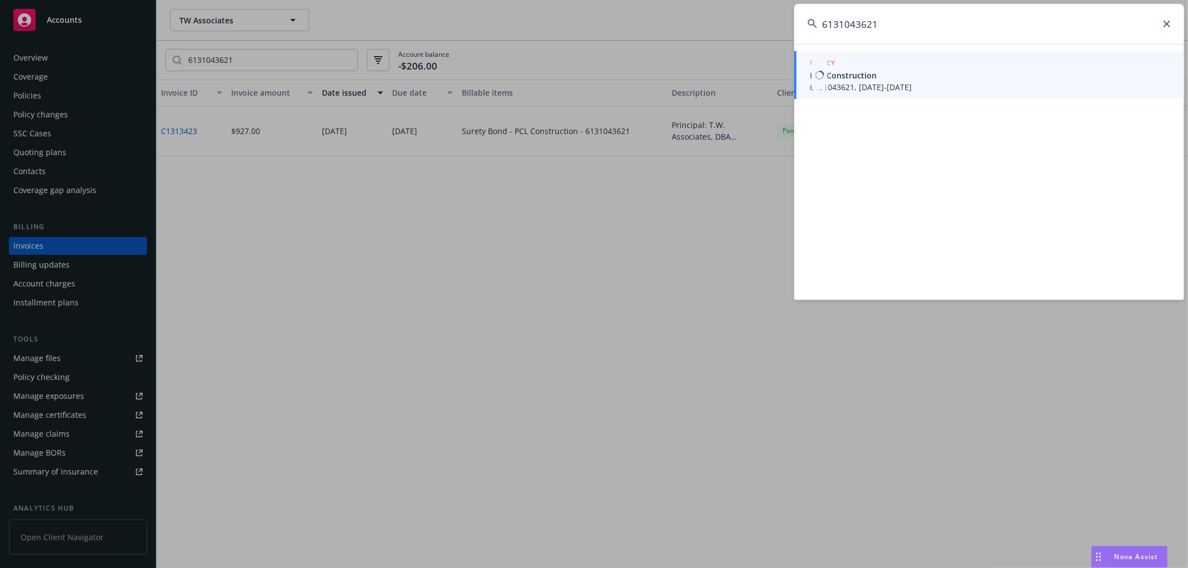
type input "6131043621"
click at [866, 81] on span "6131043621, [DATE]-[DATE]" at bounding box center [990, 87] width 361 height 12
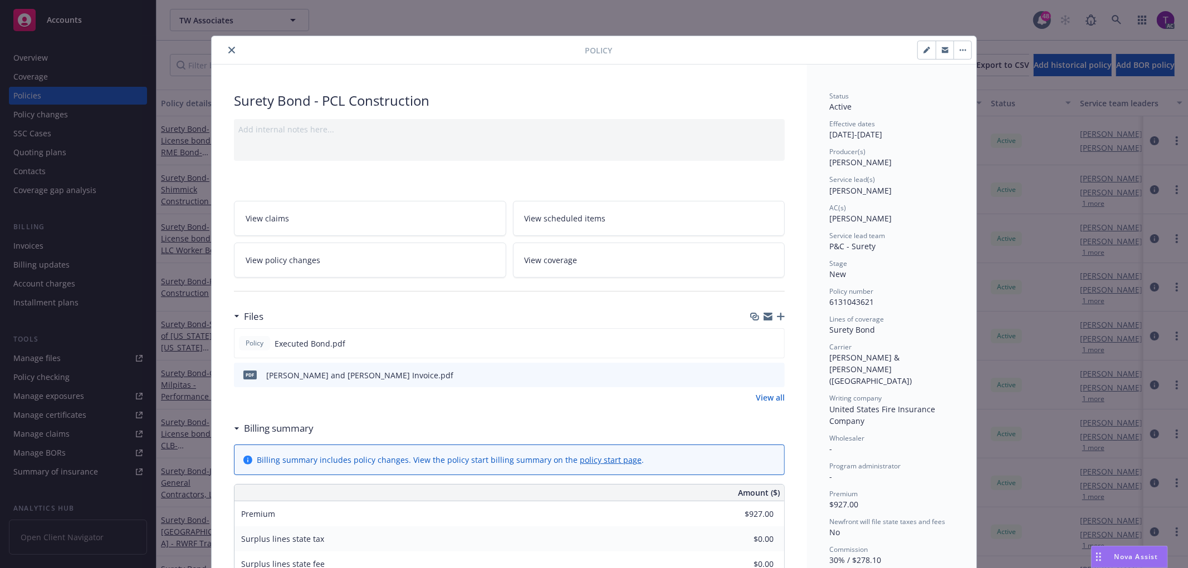
click at [225, 46] on button "close" at bounding box center [231, 49] width 13 height 13
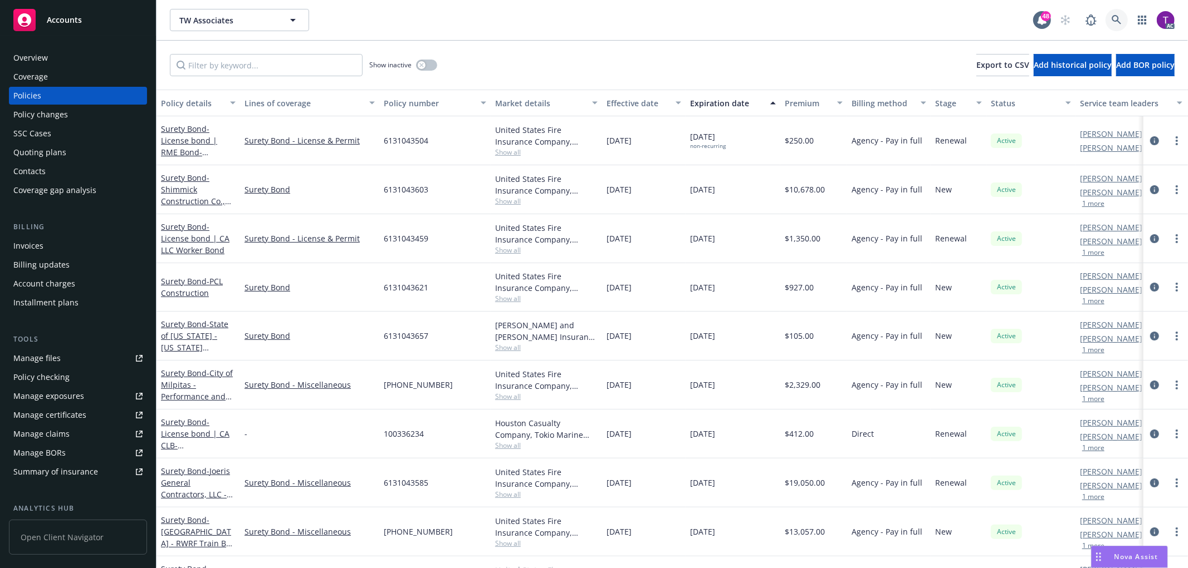
click at [1106, 13] on link at bounding box center [1116, 20] width 22 height 22
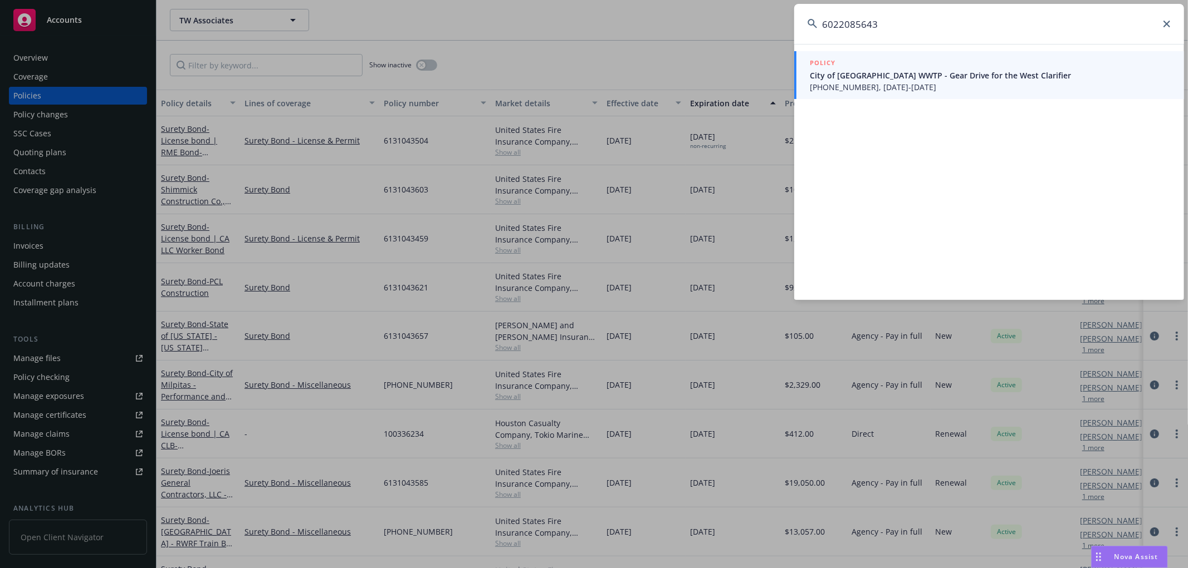
type input "6022085643"
click at [886, 73] on span "City of [GEOGRAPHIC_DATA] WWTP - Gear Drive for the West Clarifier" at bounding box center [990, 76] width 361 height 12
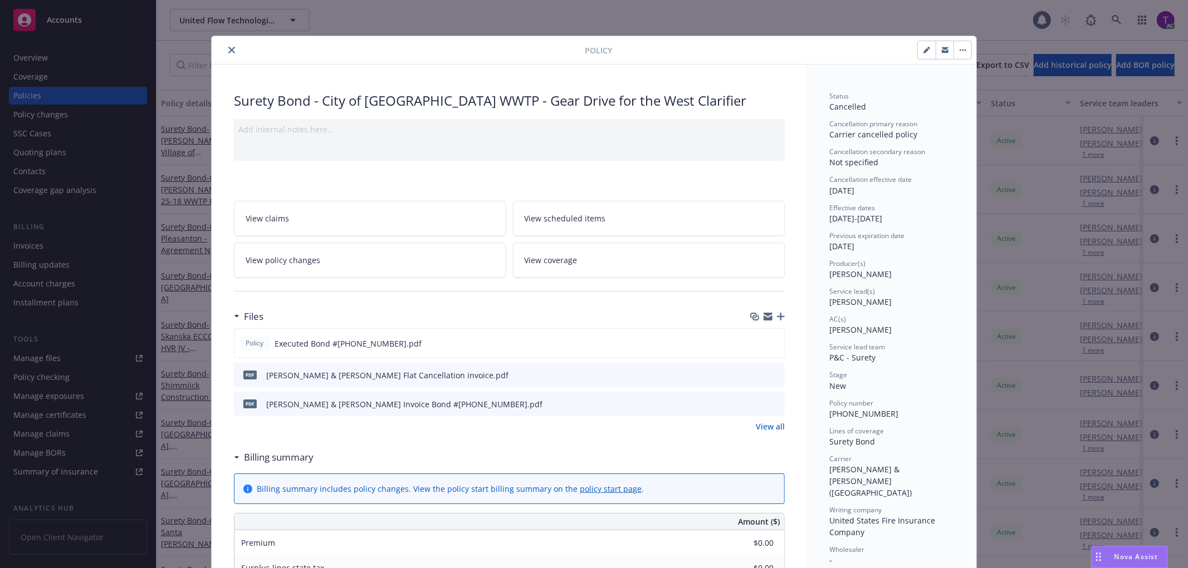
scroll to position [33, 0]
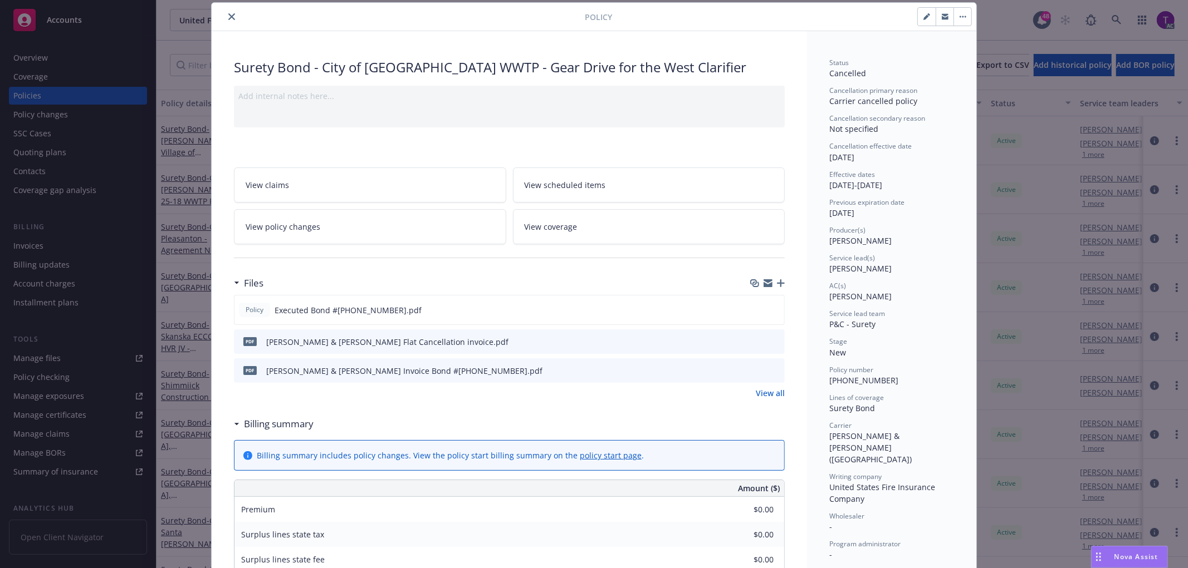
click at [228, 13] on icon "close" at bounding box center [231, 16] width 7 height 7
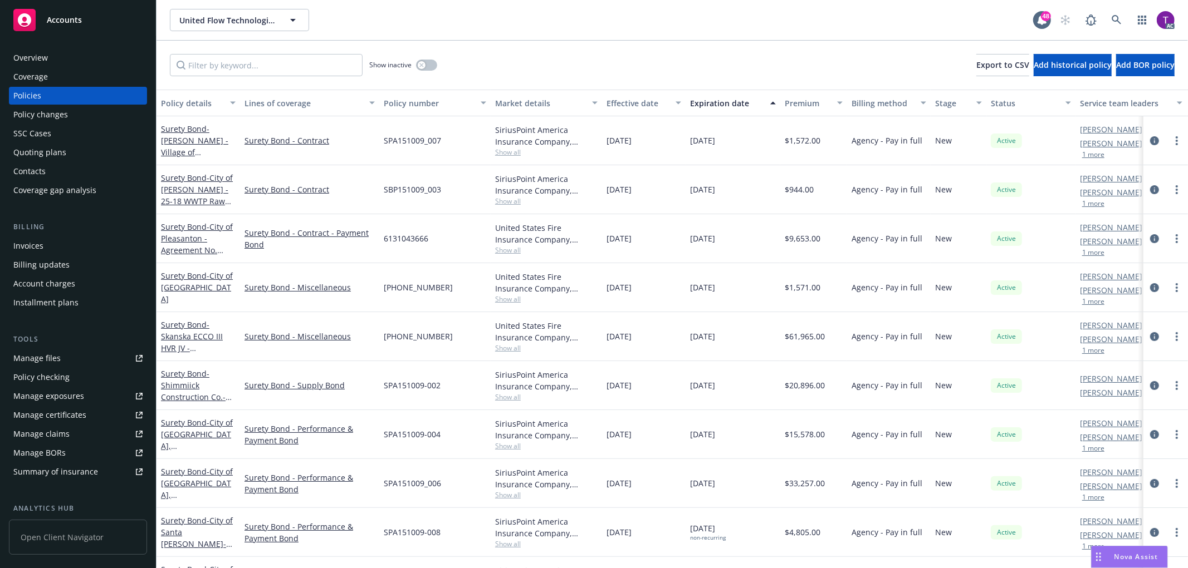
click at [45, 234] on div "Billing Invoices Billing updates Account charges Installment plans" at bounding box center [78, 267] width 138 height 90
click at [42, 241] on div "Invoices" at bounding box center [28, 246] width 30 height 18
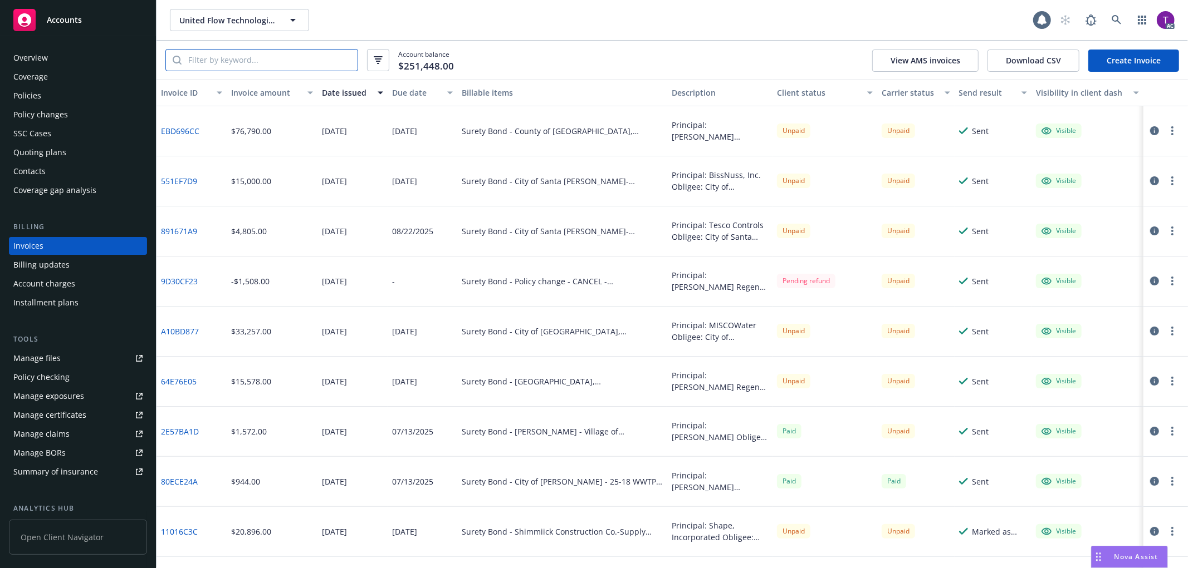
click at [244, 55] on input "search" at bounding box center [270, 60] width 176 height 21
paste input "6022085643"
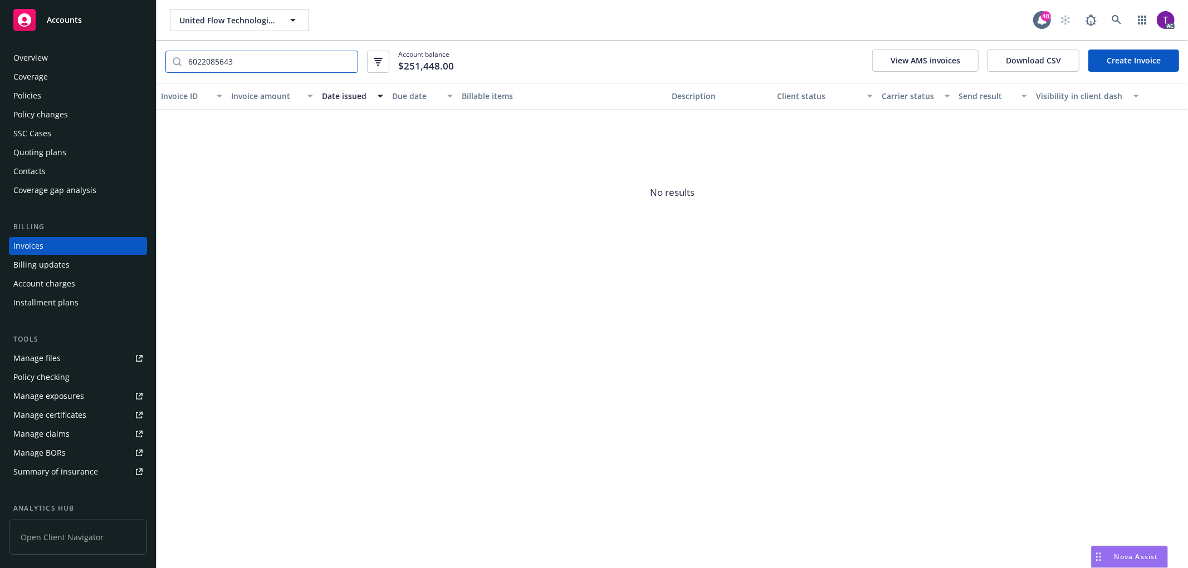
type input "6022085643"
click at [1112, 16] on icon at bounding box center [1115, 19] width 9 height 9
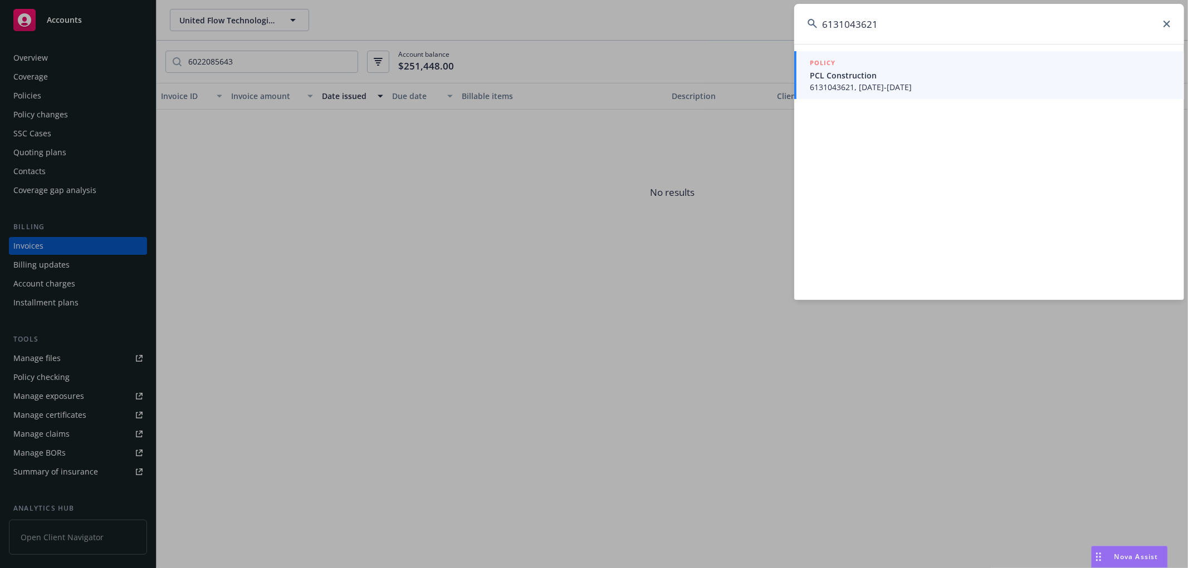
type input "6131043621"
click at [898, 71] on span "PCL Construction" at bounding box center [990, 76] width 361 height 12
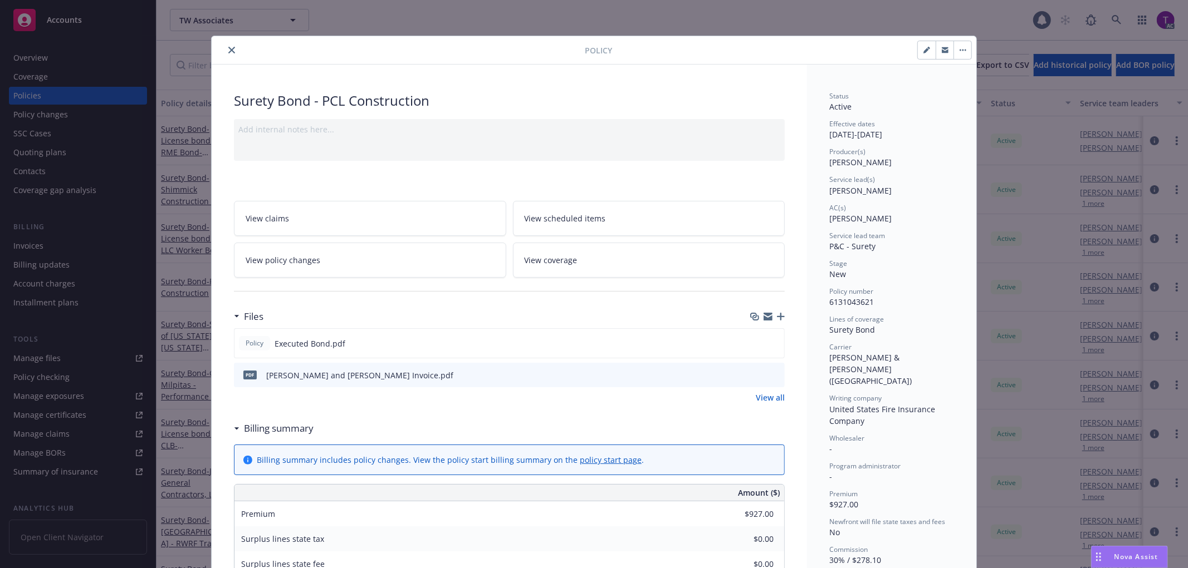
scroll to position [33, 0]
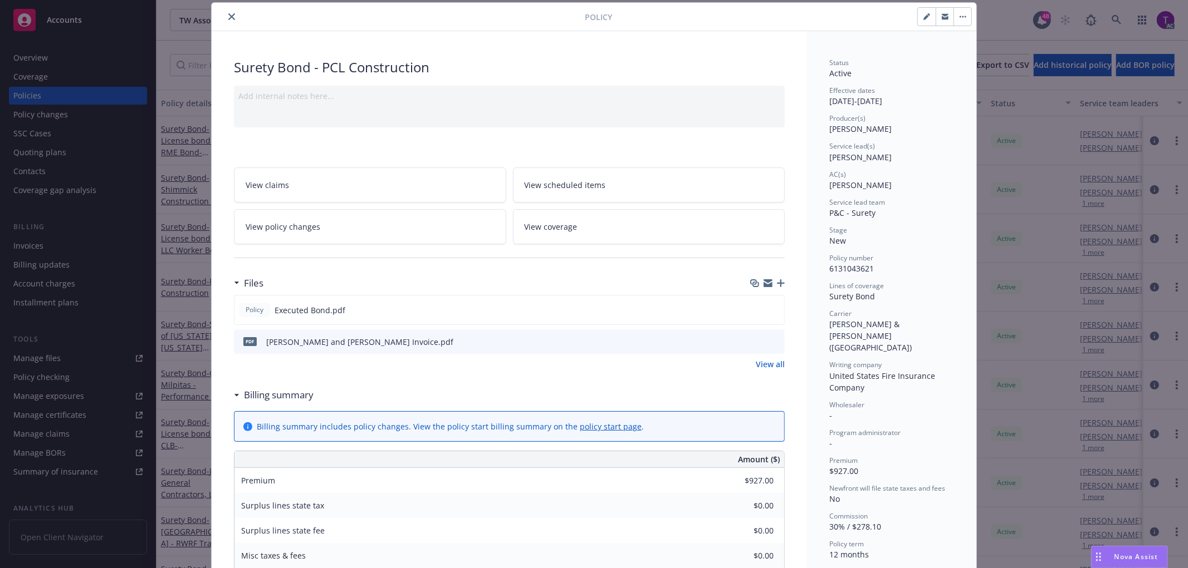
click at [229, 15] on icon "close" at bounding box center [231, 16] width 7 height 7
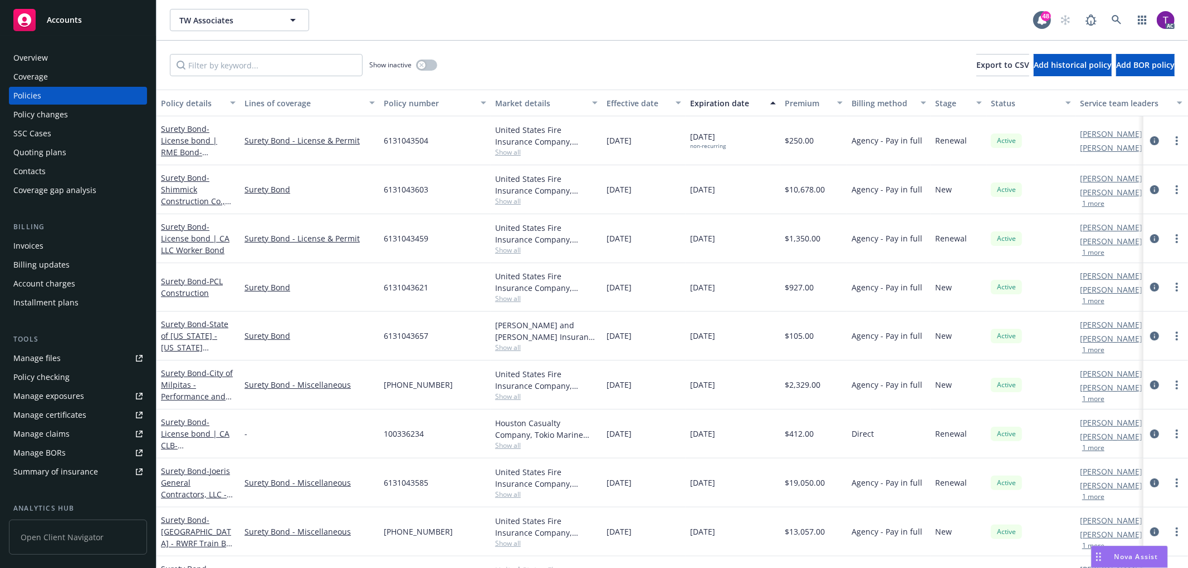
click at [80, 247] on div "Invoices" at bounding box center [77, 246] width 129 height 18
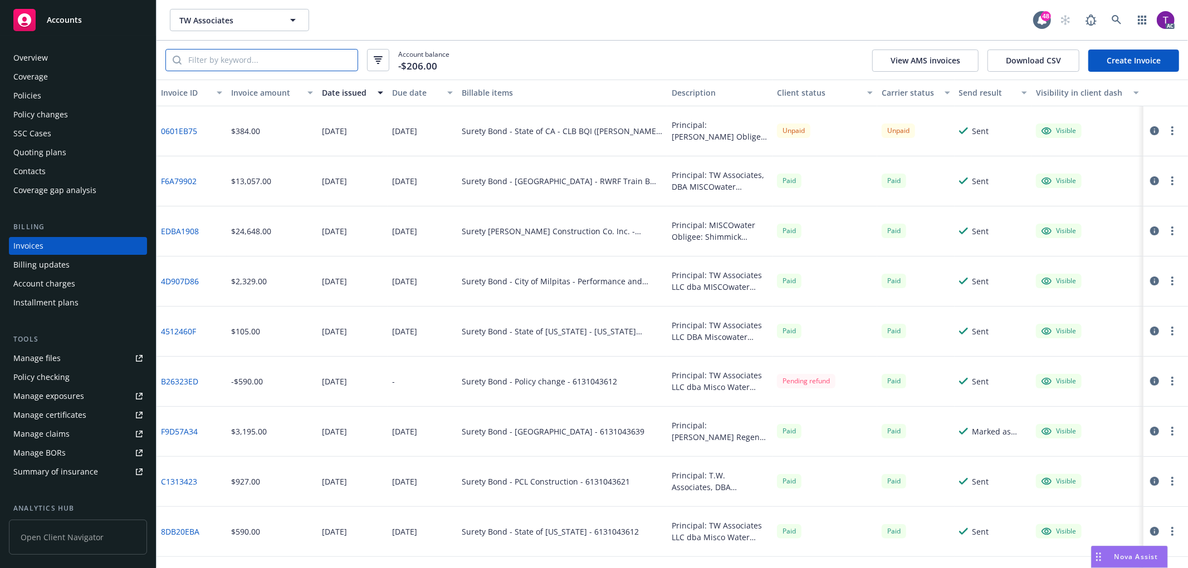
click at [229, 58] on input "search" at bounding box center [270, 60] width 176 height 21
paste input "6131043621"
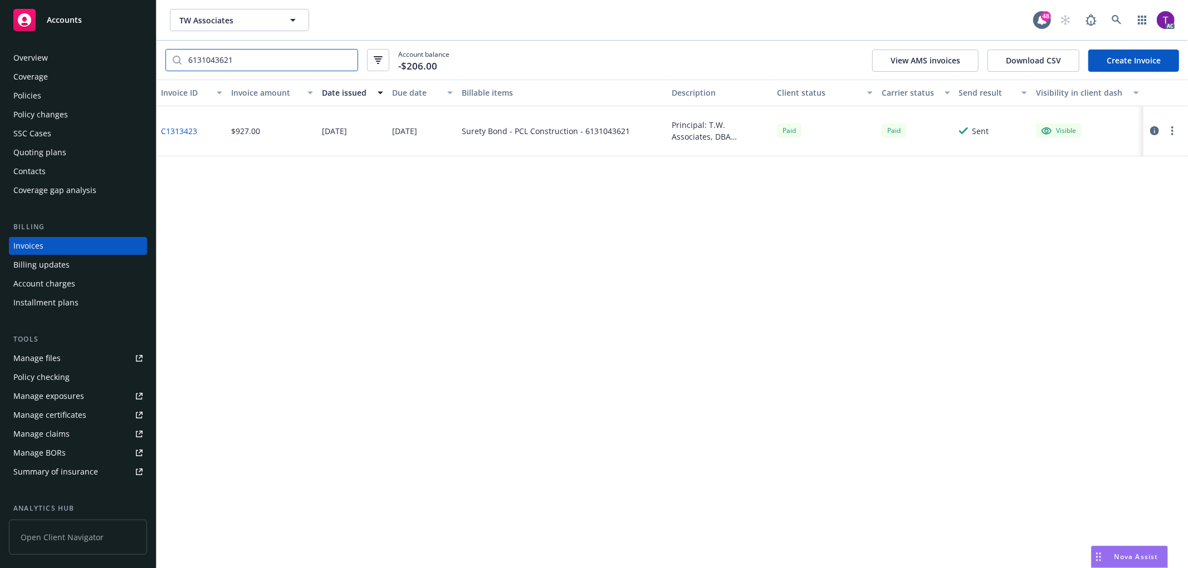
type input "6131043621"
click at [1111, 16] on icon at bounding box center [1116, 20] width 10 height 10
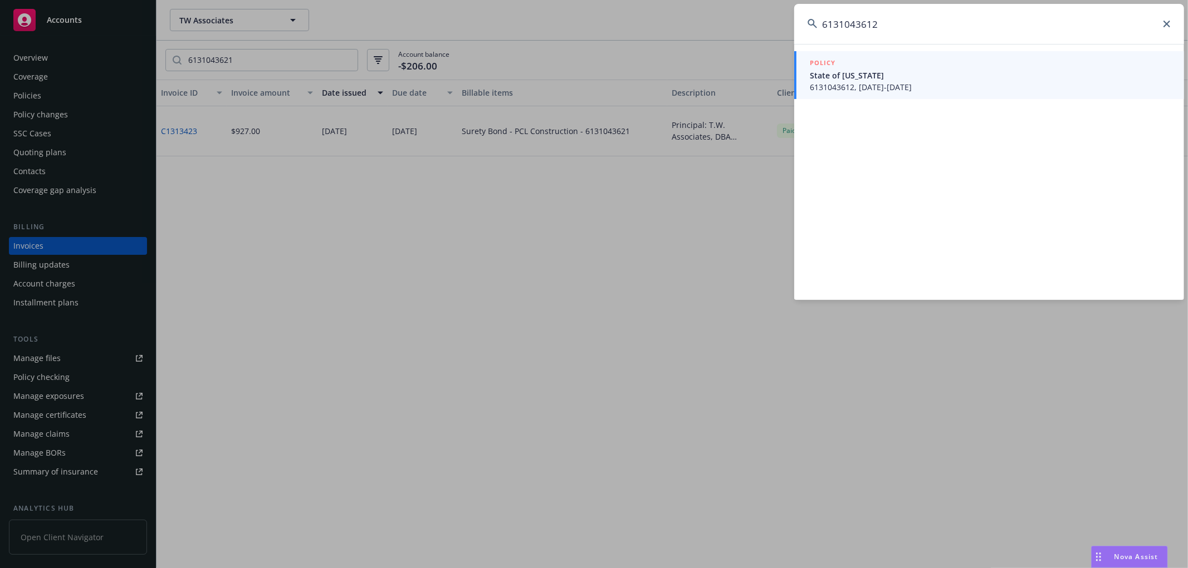
type input "6131043612"
click at [861, 75] on span "State of [US_STATE]" at bounding box center [990, 76] width 361 height 12
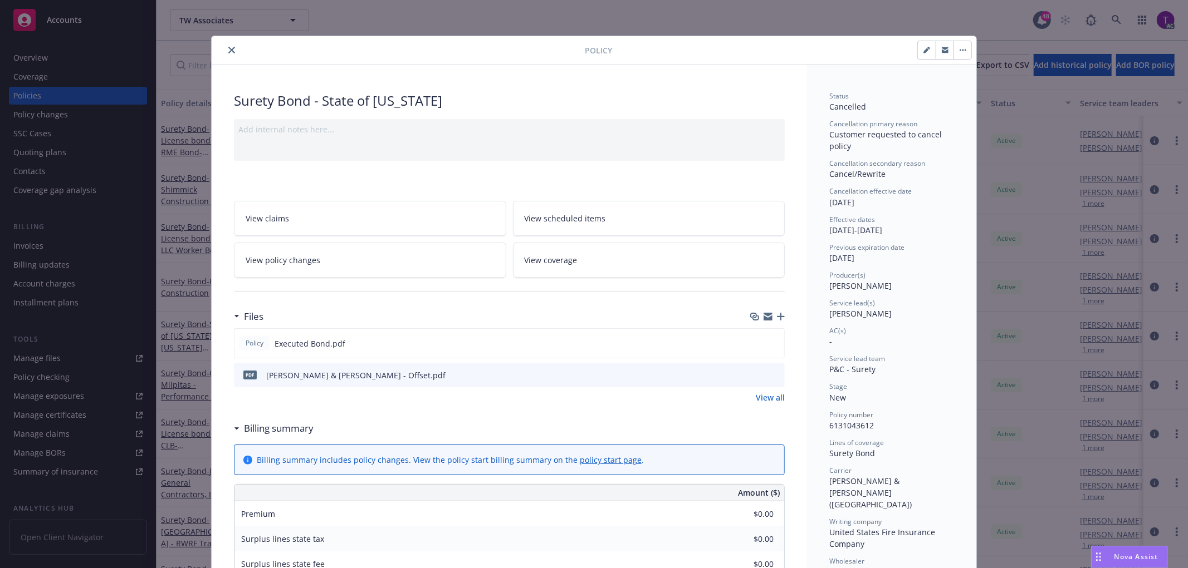
click at [228, 52] on icon "close" at bounding box center [231, 50] width 7 height 7
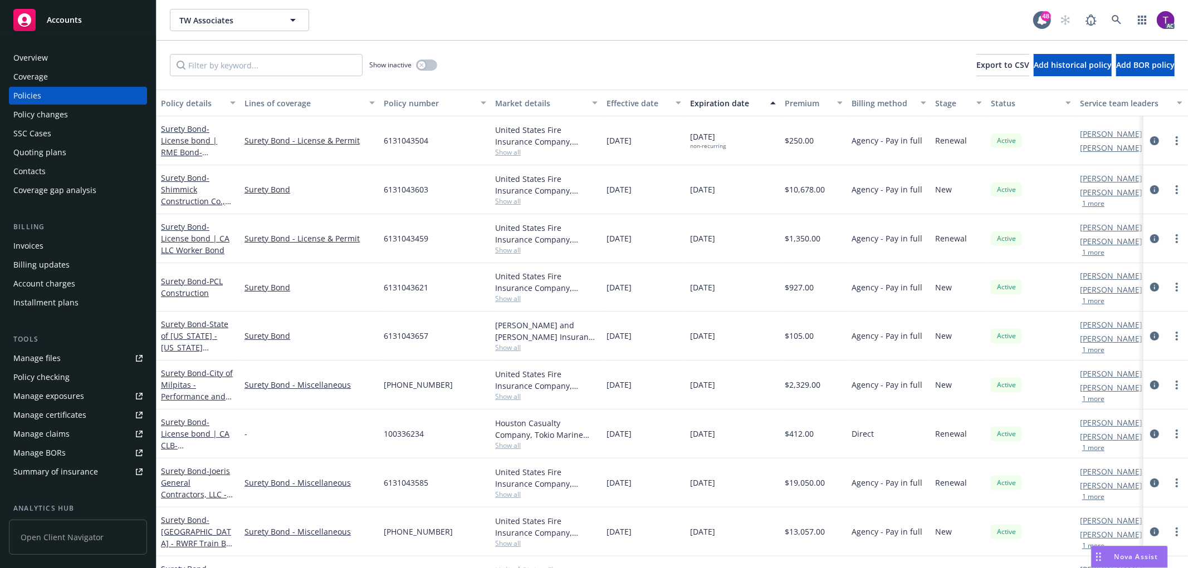
click at [48, 249] on div "Invoices" at bounding box center [77, 246] width 129 height 18
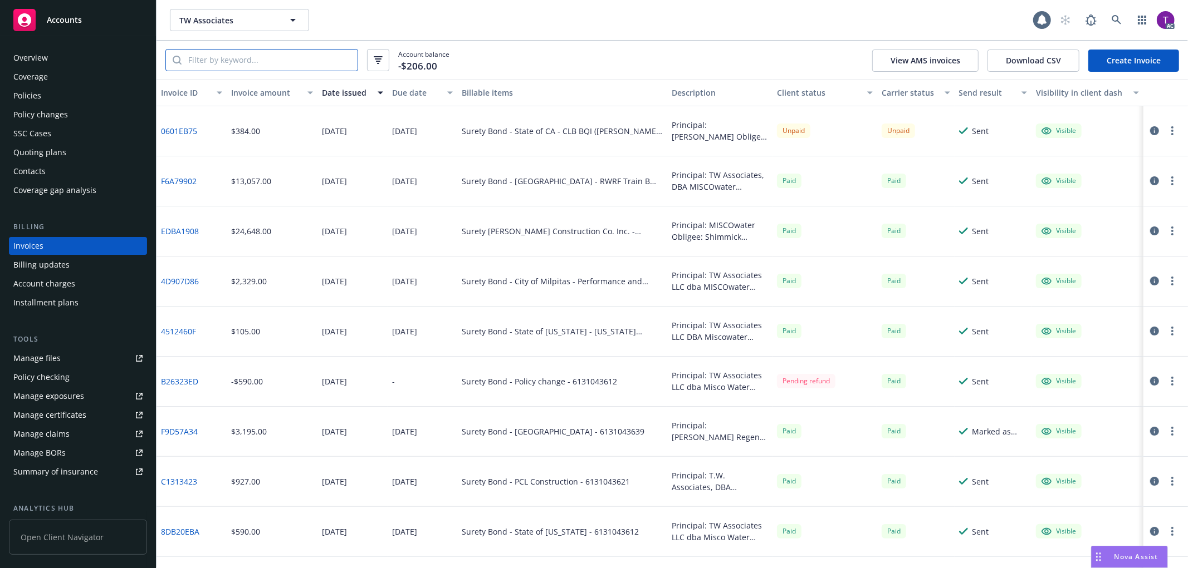
click at [261, 60] on input "search" at bounding box center [270, 60] width 176 height 21
paste input "6131043612"
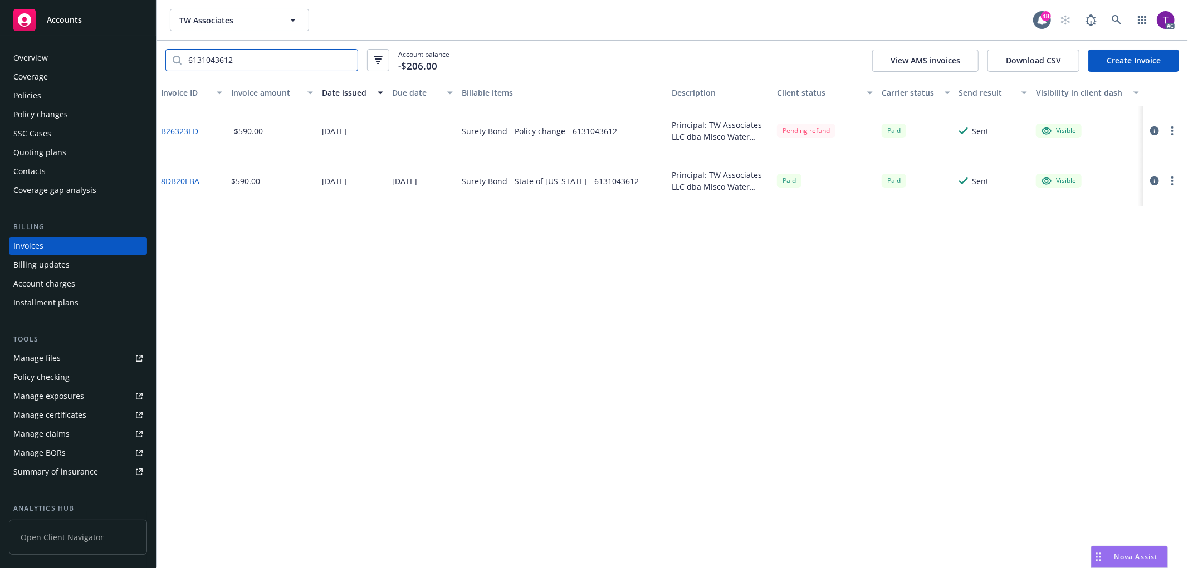
type input "6131043612"
drag, startPoint x: 200, startPoint y: 137, endPoint x: 159, endPoint y: 135, distance: 41.8
click at [159, 135] on div "B26323ED" at bounding box center [191, 131] width 70 height 50
copy link "B26323ED"
